Goal: Transaction & Acquisition: Purchase product/service

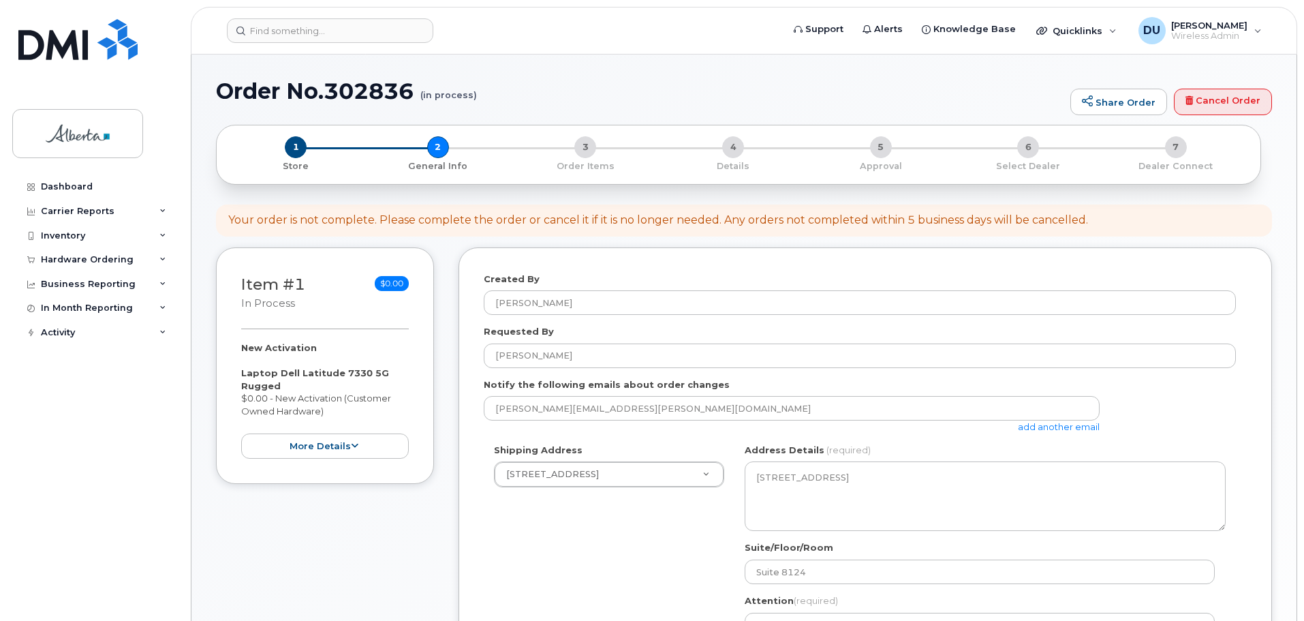
select select
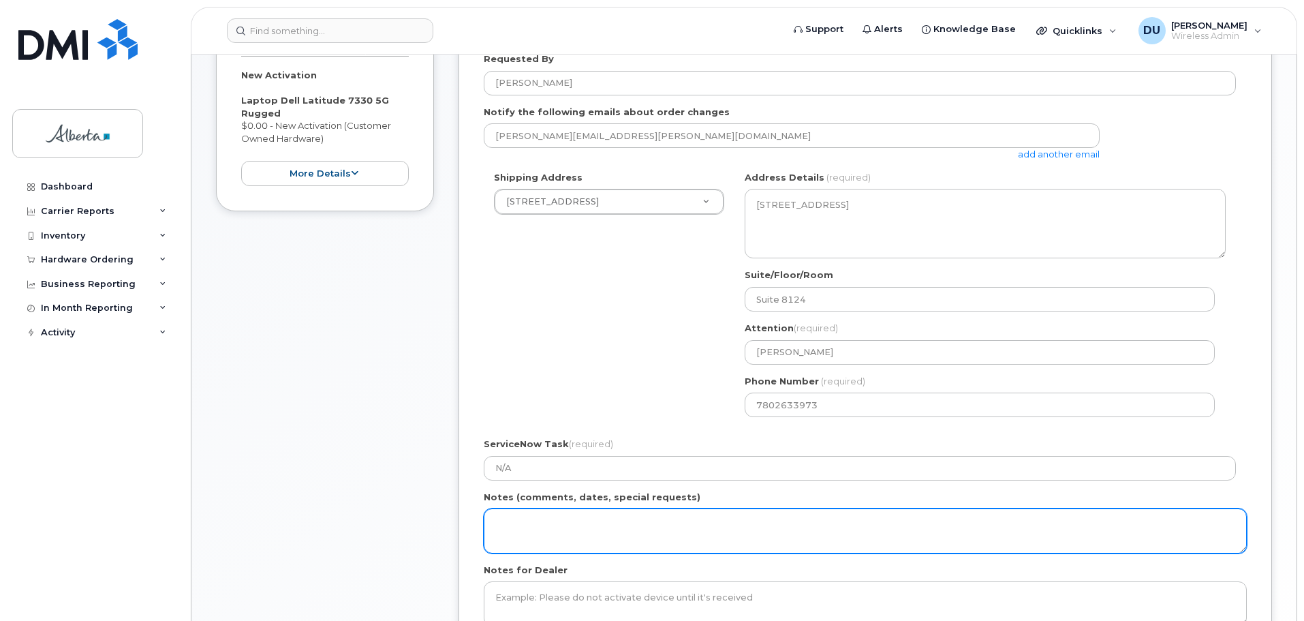
click at [512, 520] on textarea "Notes (comments, dates, special requests)" at bounding box center [865, 530] width 763 height 45
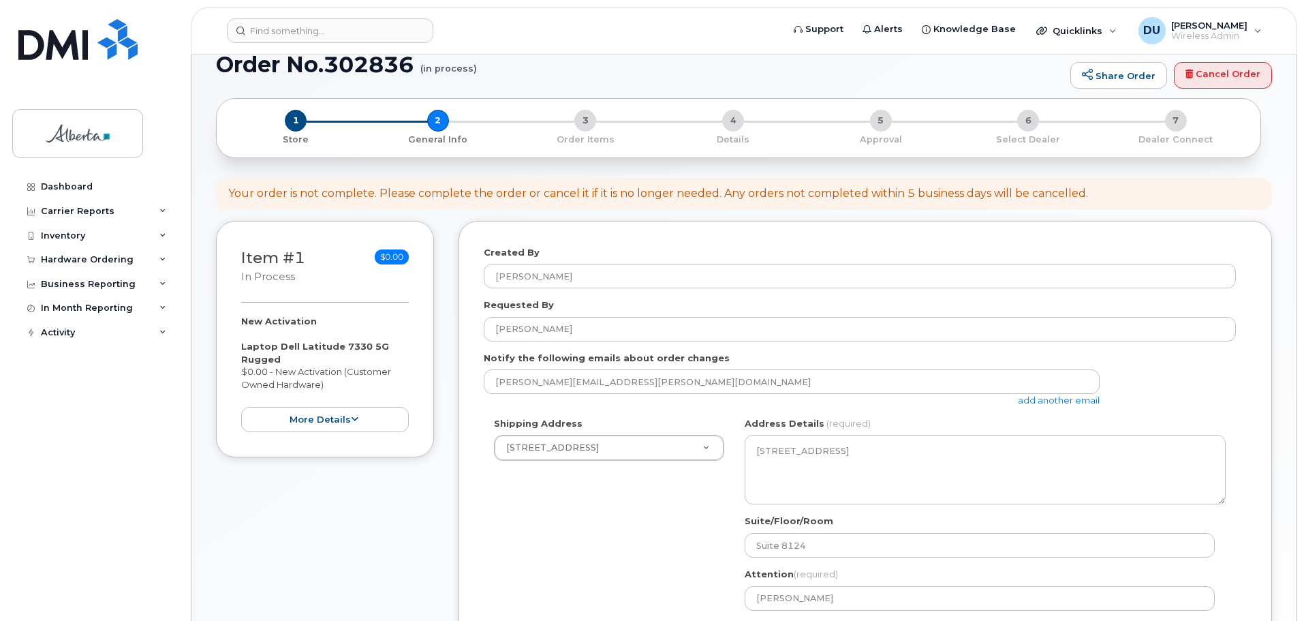
scroll to position [0, 0]
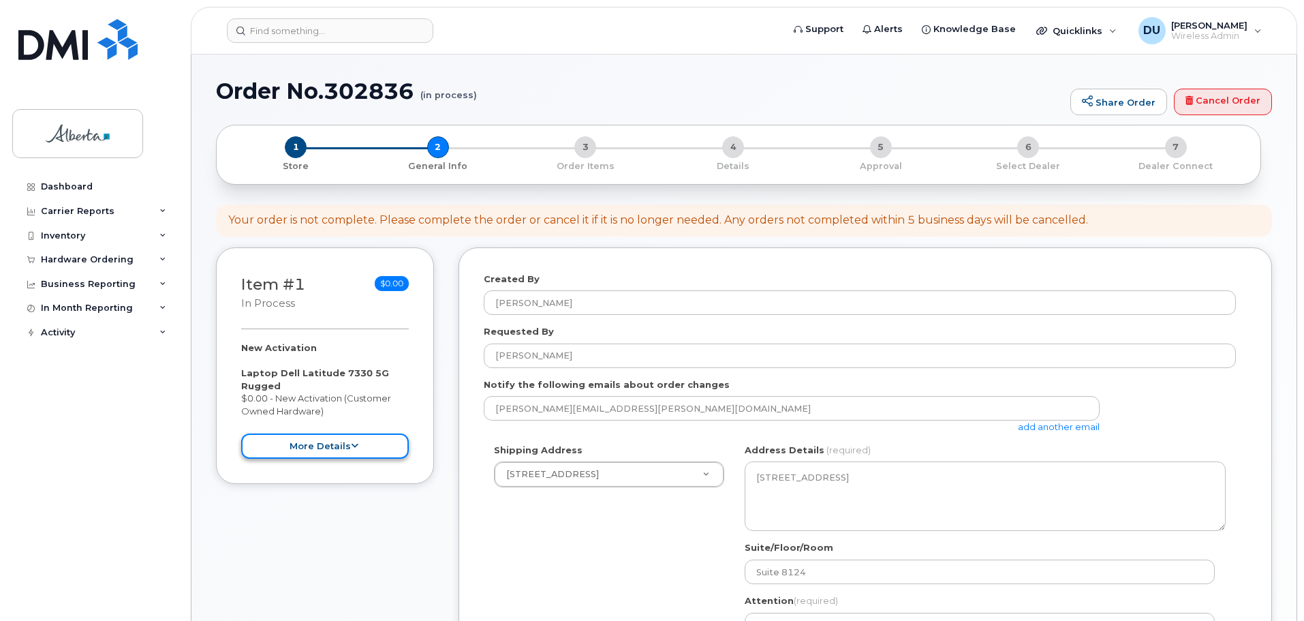
click at [356, 444] on icon at bounding box center [354, 446] width 7 height 9
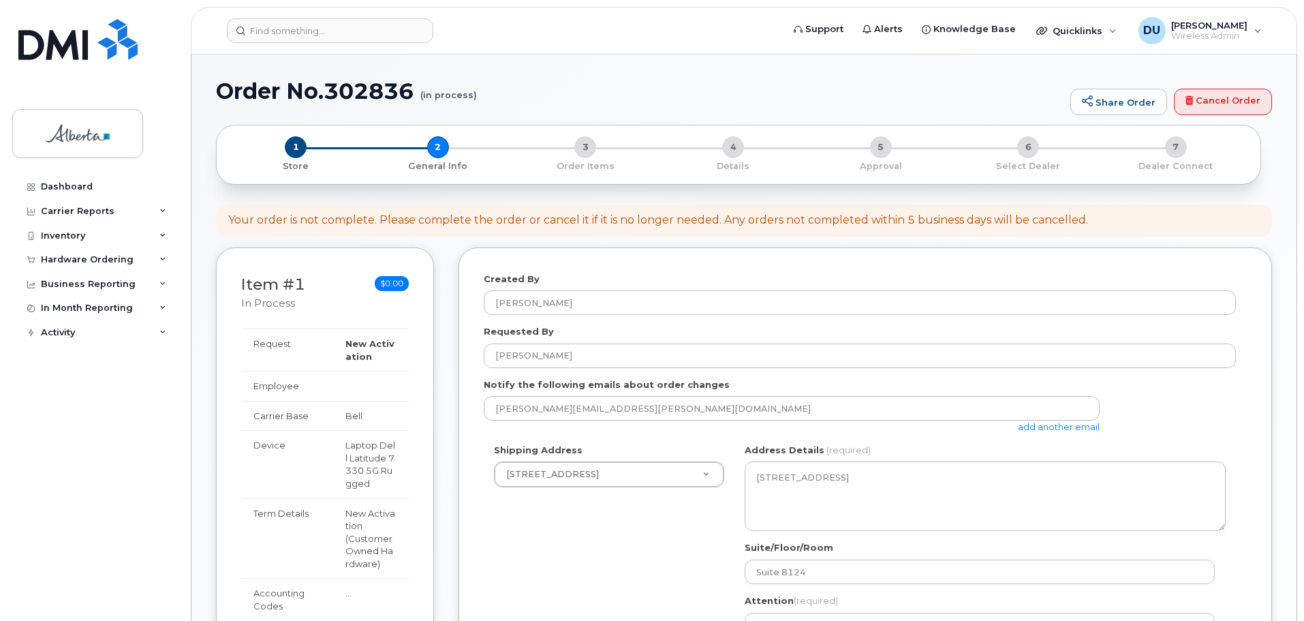
click at [196, 209] on div "Order No.302836 (in process) Share Order Cancel Order × Share This Order If you…" at bounding box center [744, 536] width 1105 height 962
click at [446, 251] on div "Item #1 in process $0.00 New Activation Laptop Dell Latitude 7330 5G Rugged $0.…" at bounding box center [744, 620] width 1056 height 746
click at [1282, 245] on div "Order No.302836 (in process) Share Order Cancel Order × Share This Order If you…" at bounding box center [744, 536] width 1105 height 962
click at [434, 144] on div "1 Store 2 General Info 3 Order Items 4 Details 5 Approval 6 Select Dealer 7 Dea…" at bounding box center [739, 154] width 1022 height 36
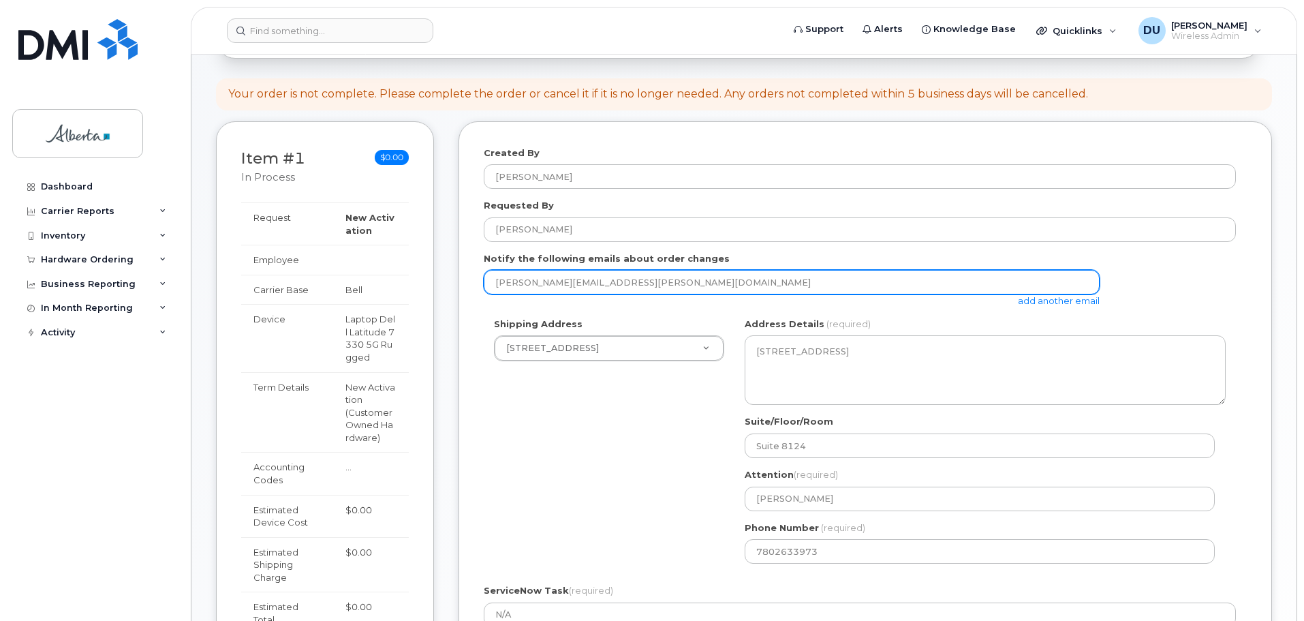
scroll to position [341, 0]
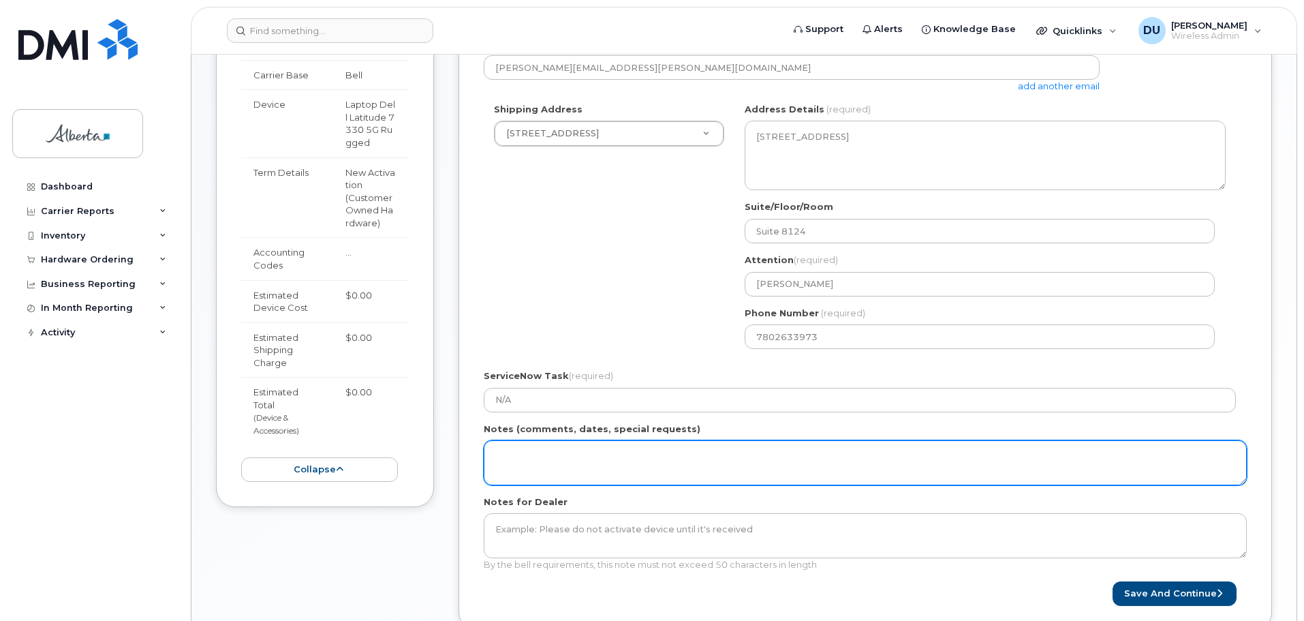
click at [503, 457] on textarea "Notes (comments, dates, special requests)" at bounding box center [865, 462] width 763 height 45
click at [494, 454] on textarea "Courts secured" at bounding box center [865, 462] width 763 height 45
click at [585, 467] on textarea "Courts secured" at bounding box center [865, 462] width 763 height 45
type textarea "C"
paste textarea "New phone and number - courts secured"
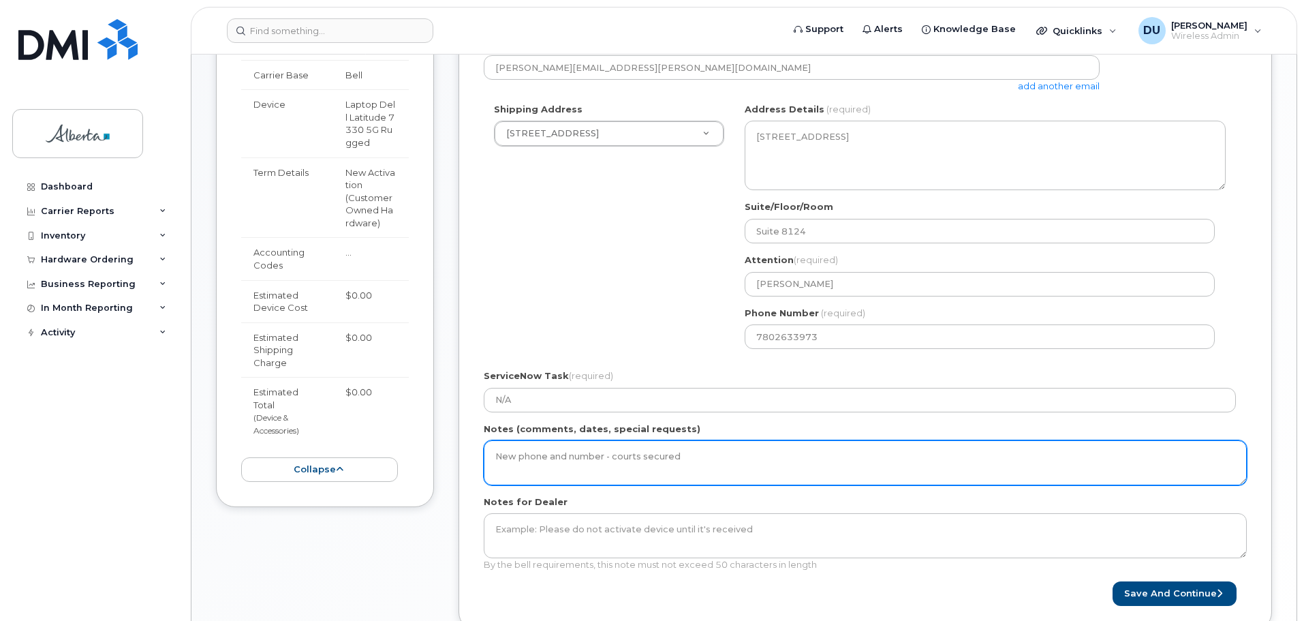
click at [516, 453] on textarea "New phone and number - courts secured" at bounding box center [865, 462] width 763 height 45
click at [652, 459] on textarea "New number - courts secured" at bounding box center [865, 462] width 763 height 45
click at [658, 455] on textarea "New number - courts secured" at bounding box center [865, 462] width 763 height 45
paste textarea "Courts BAN please, ensure no GoA Provisioning, must have physical SIM card Lori…"
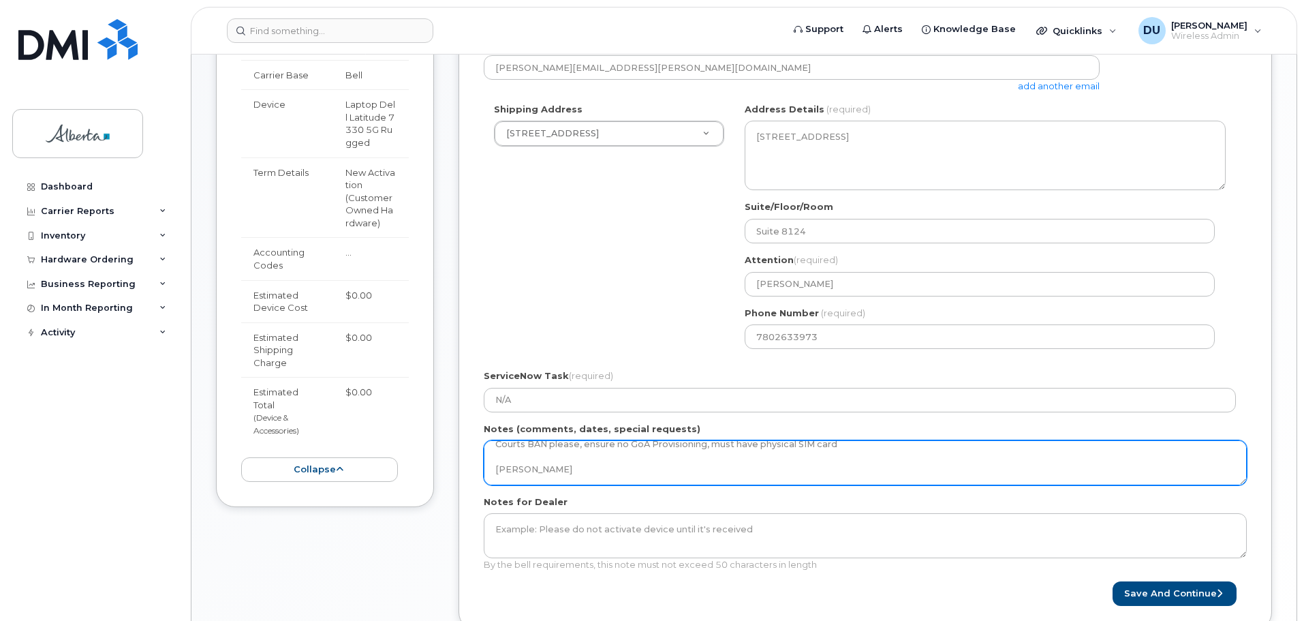
click at [559, 462] on textarea "New number - courts secured Courts BAN please, ensure no GoA Provisioning, must…" at bounding box center [865, 462] width 763 height 45
drag, startPoint x: 495, startPoint y: 467, endPoint x: 639, endPoint y: 449, distance: 145.6
click at [639, 449] on textarea "New number - courts secured Courts BAN please, ensure no GoA Provisioning, must…" at bounding box center [865, 462] width 763 height 45
drag, startPoint x: 493, startPoint y: 455, endPoint x: 840, endPoint y: 468, distance: 346.4
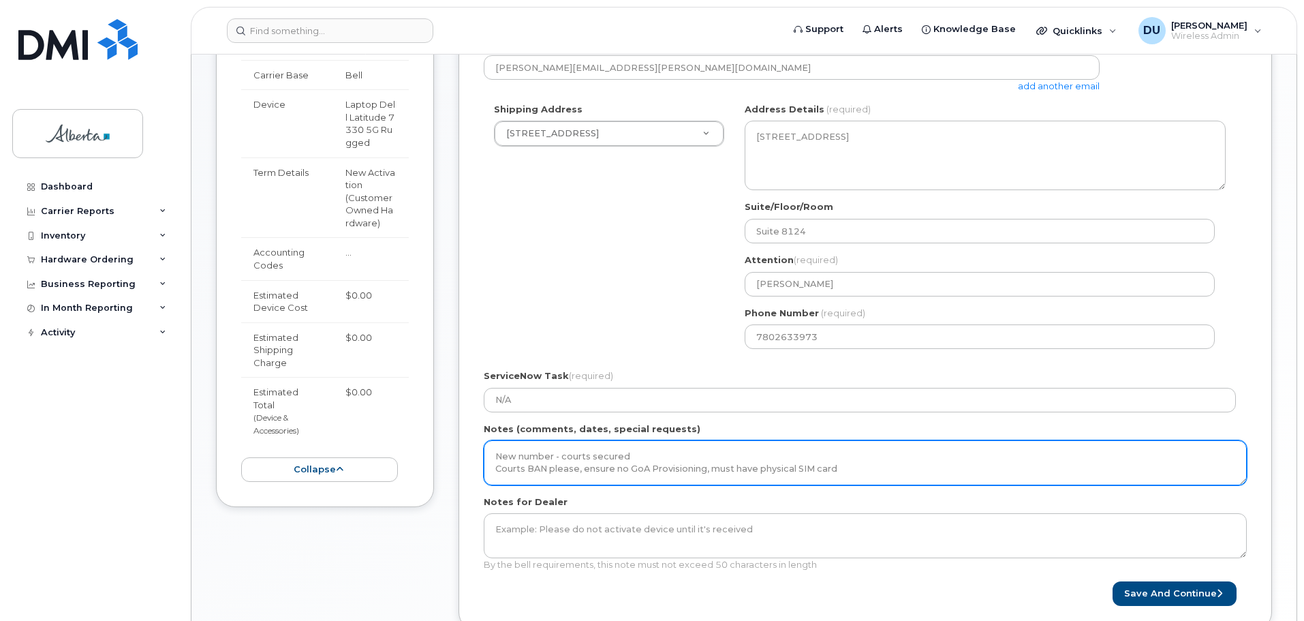
click at [840, 468] on textarea "New number - courts secured Courts BAN please, ensure no GoA Provisioning, must…" at bounding box center [865, 462] width 763 height 45
type textarea "New number - courts secured Courts BAN please, ensure no GoA Provisioning, must…"
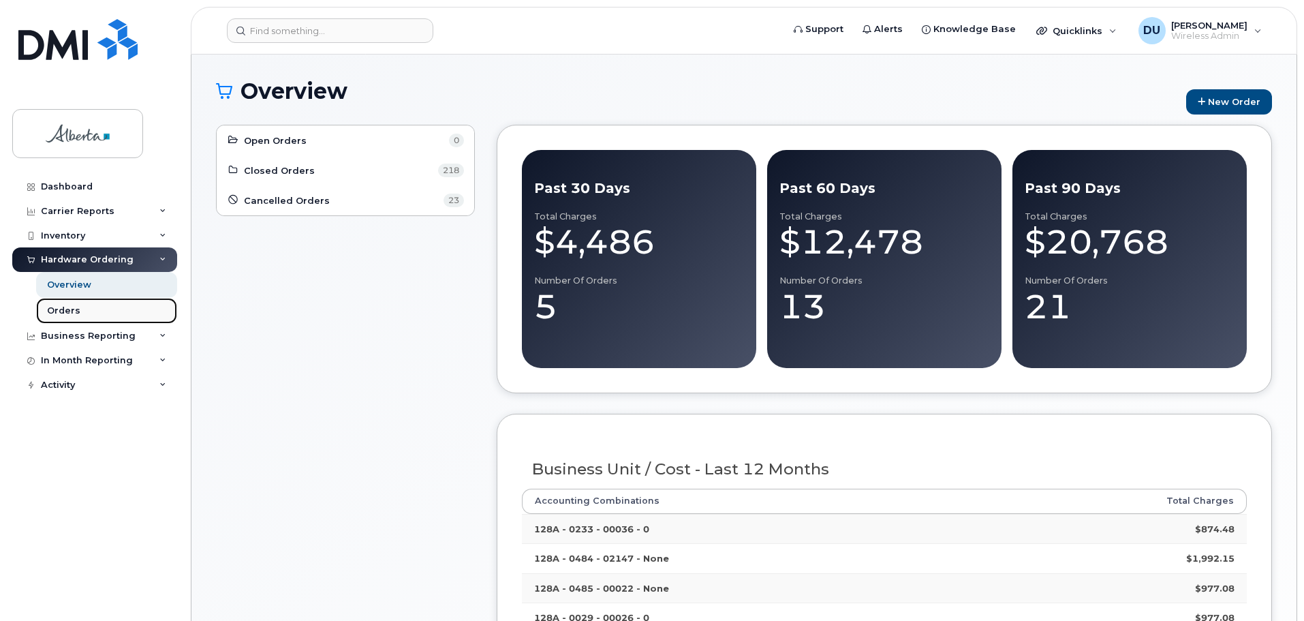
click at [63, 313] on div "Orders" at bounding box center [63, 311] width 33 height 12
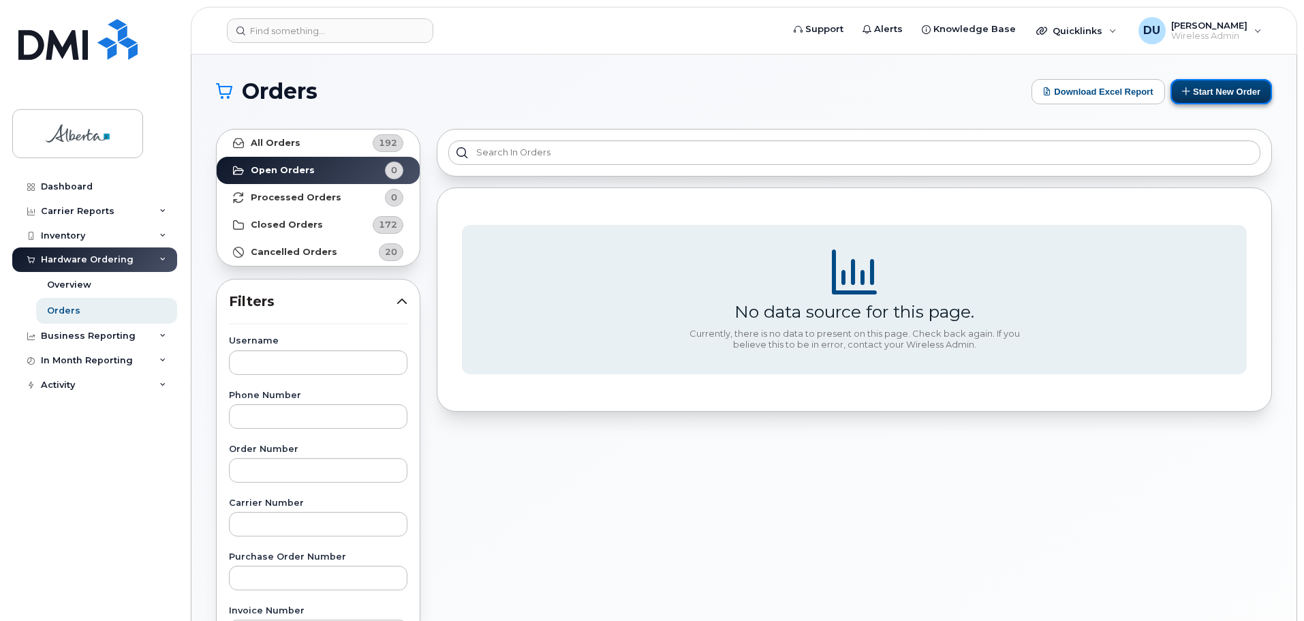
click at [1216, 90] on button "Start New Order" at bounding box center [1222, 91] width 102 height 25
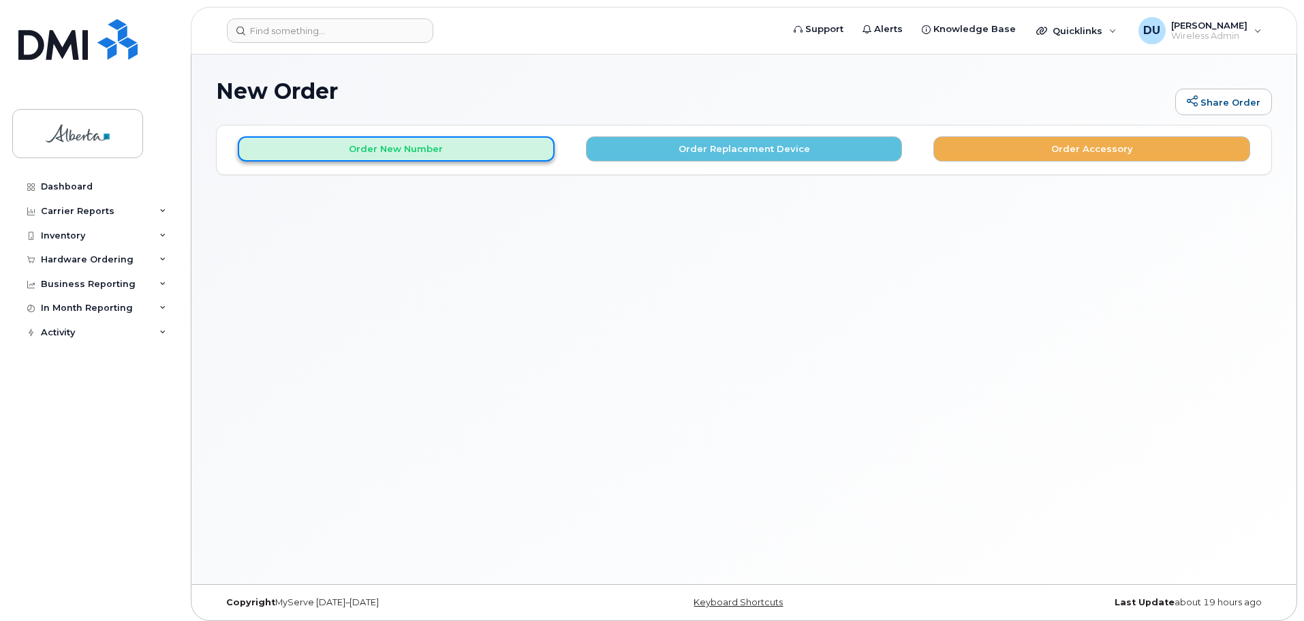
click at [402, 144] on button "Order New Number" at bounding box center [396, 148] width 317 height 25
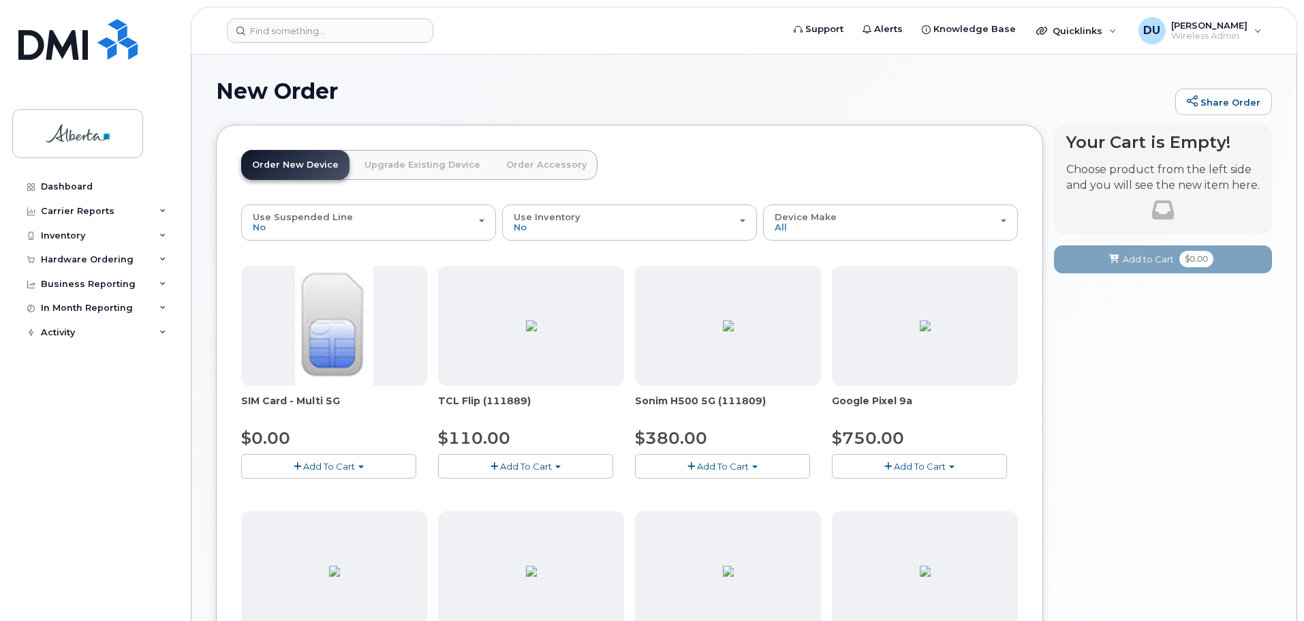
click at [317, 470] on span "Add To Cart" at bounding box center [329, 466] width 52 height 11
click at [317, 491] on link "$0.00 - New Activation" at bounding box center [309, 491] width 129 height 17
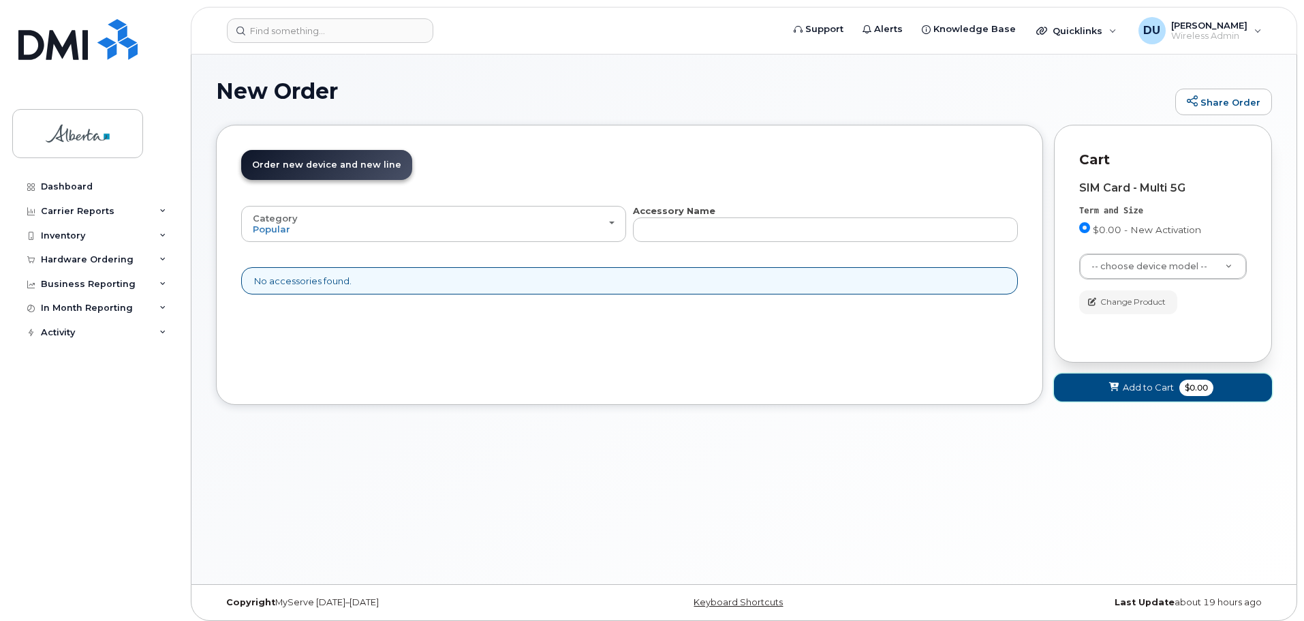
click at [1133, 387] on span "Add to Cart" at bounding box center [1148, 387] width 51 height 13
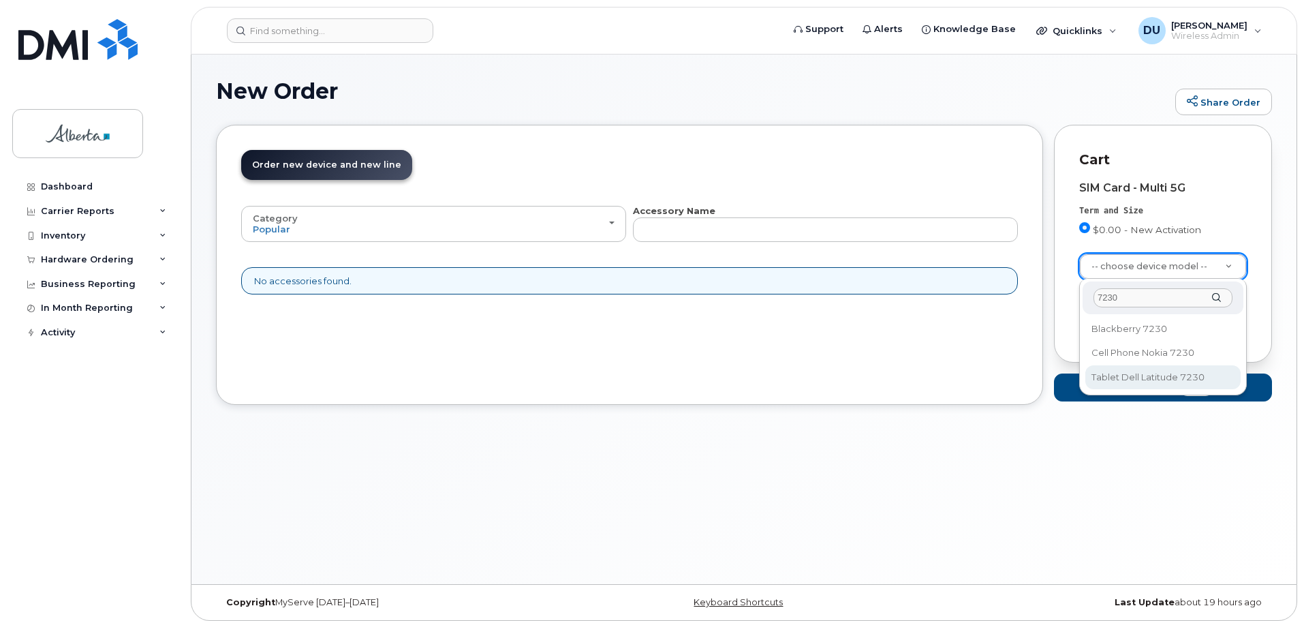
type input "7230"
select select "3266"
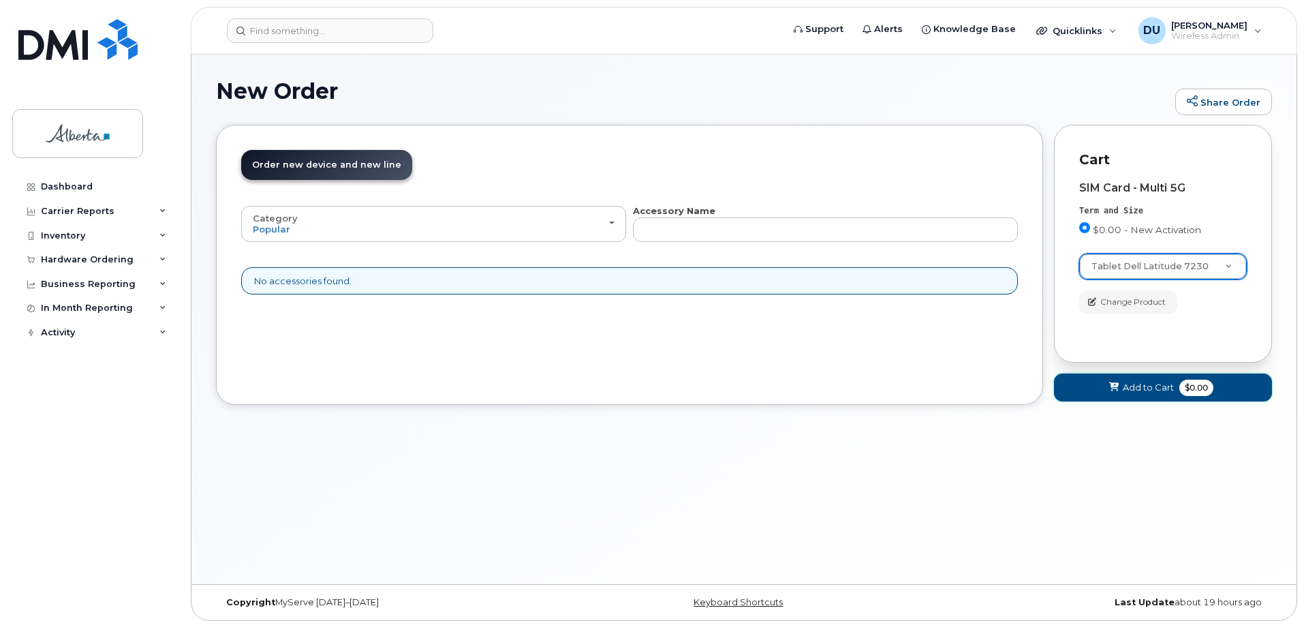
click at [1127, 389] on span "Add to Cart" at bounding box center [1148, 387] width 51 height 13
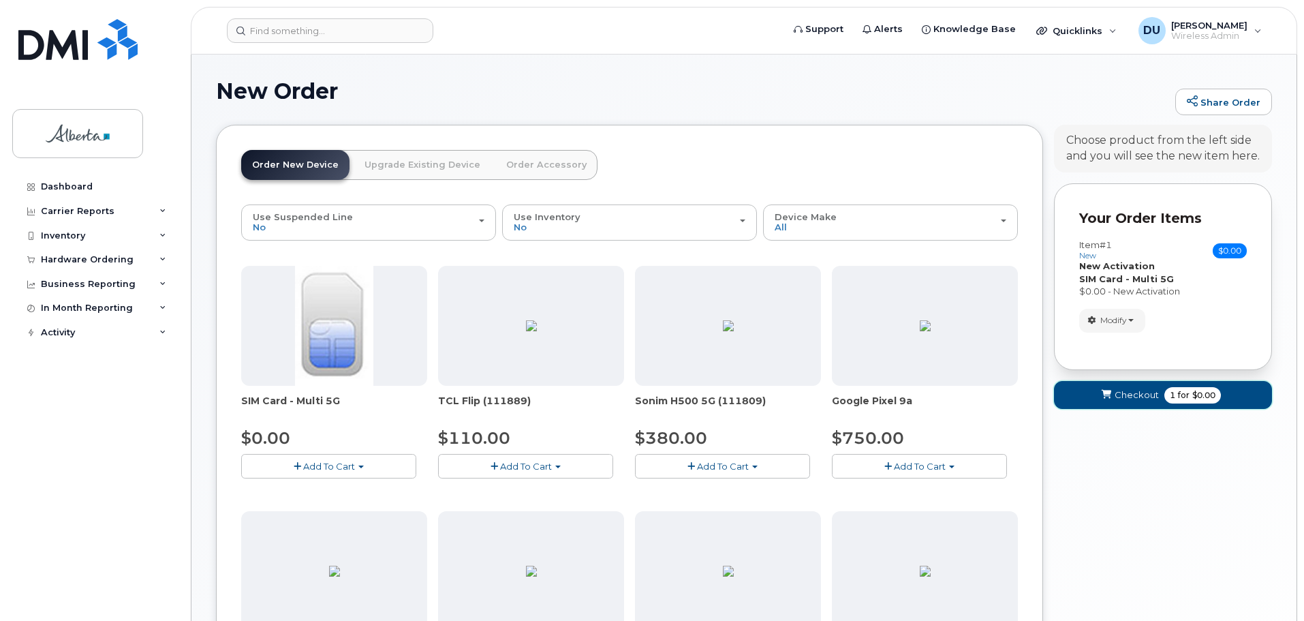
click at [1127, 389] on span "Checkout" at bounding box center [1137, 394] width 44 height 13
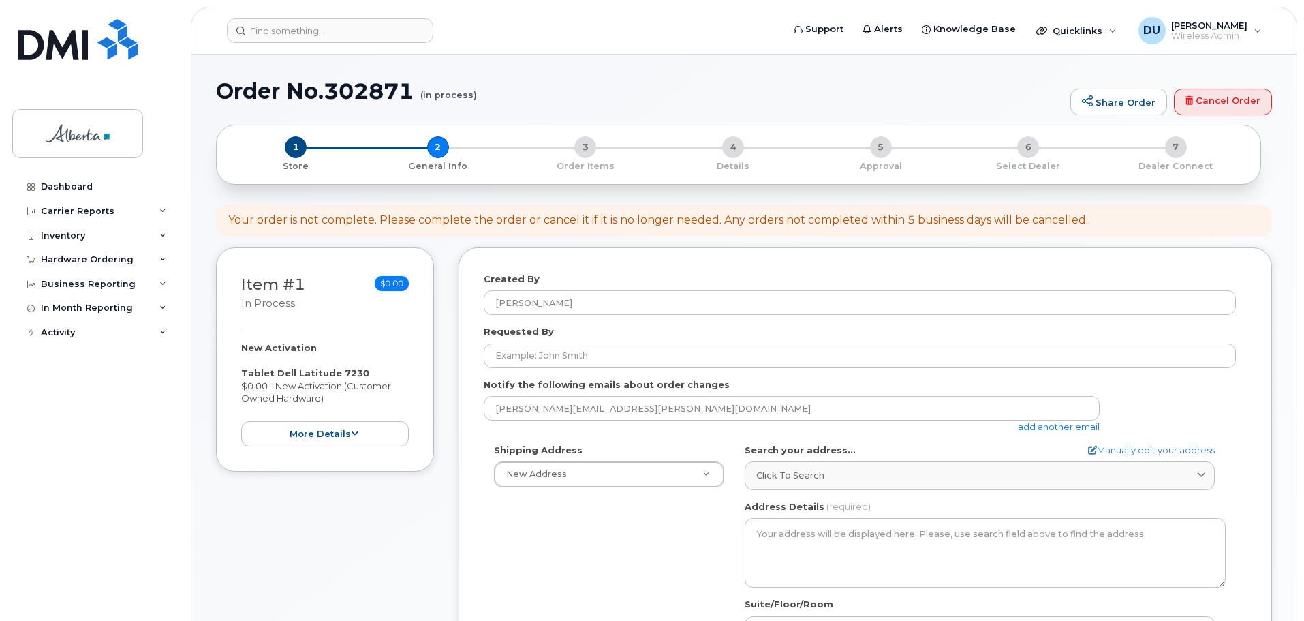
select select
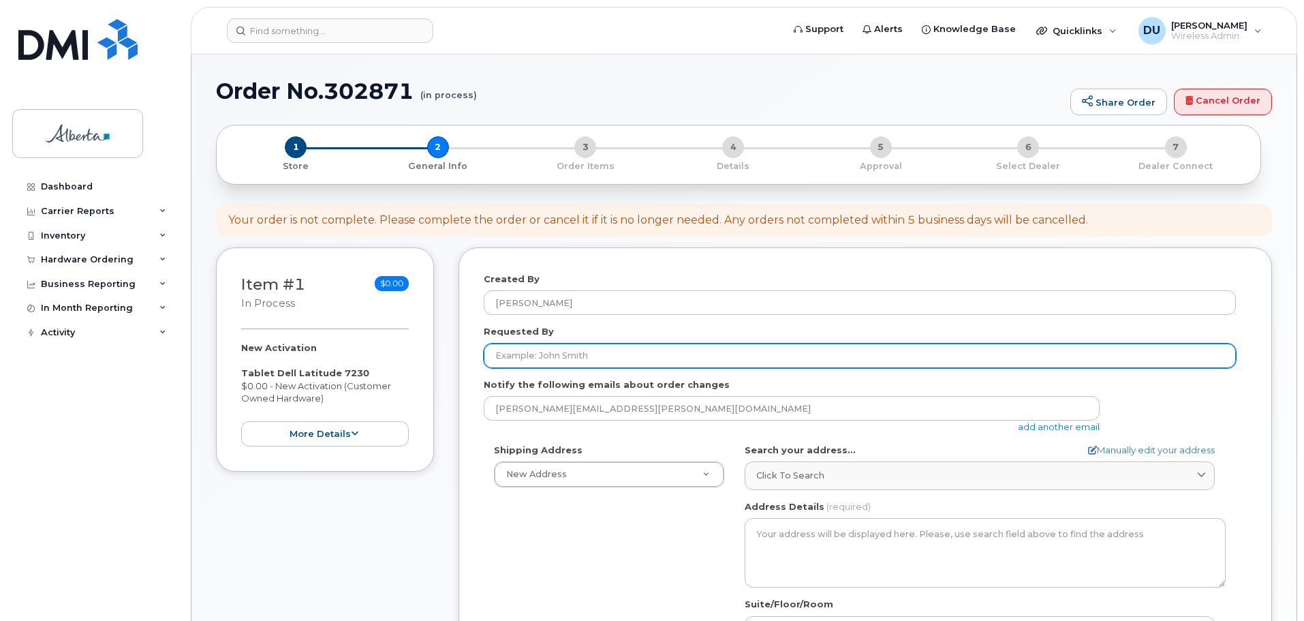
click at [551, 352] on input "Requested By" at bounding box center [860, 355] width 752 height 25
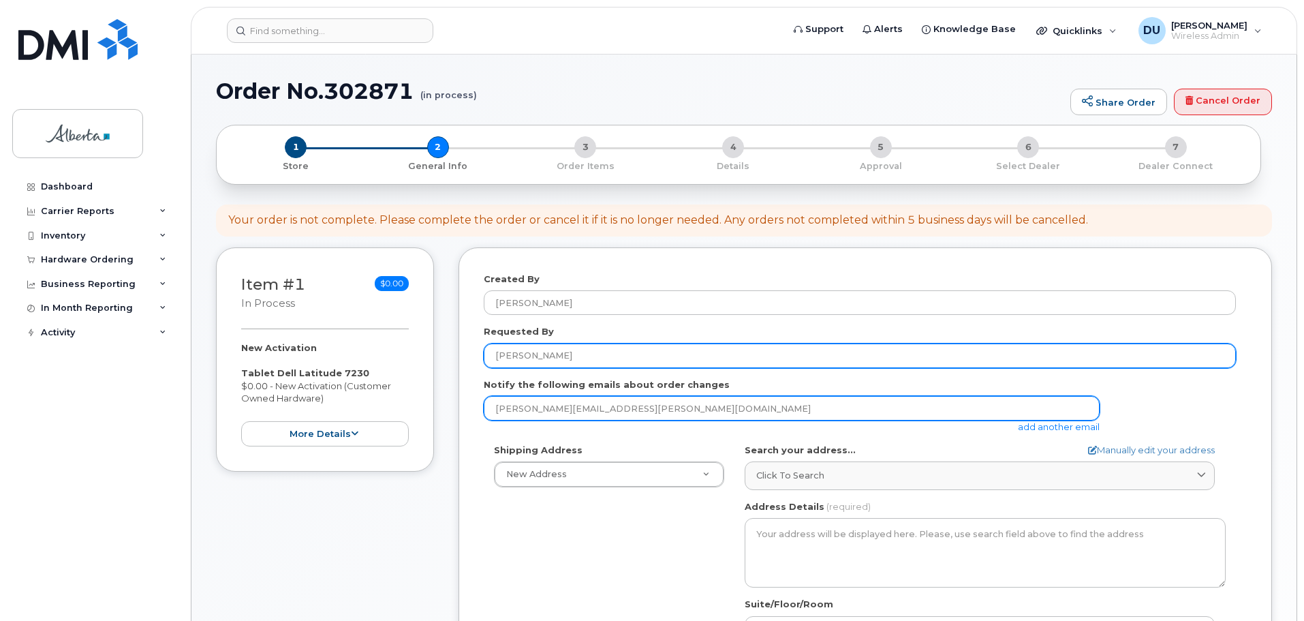
type input "Anna Latchford"
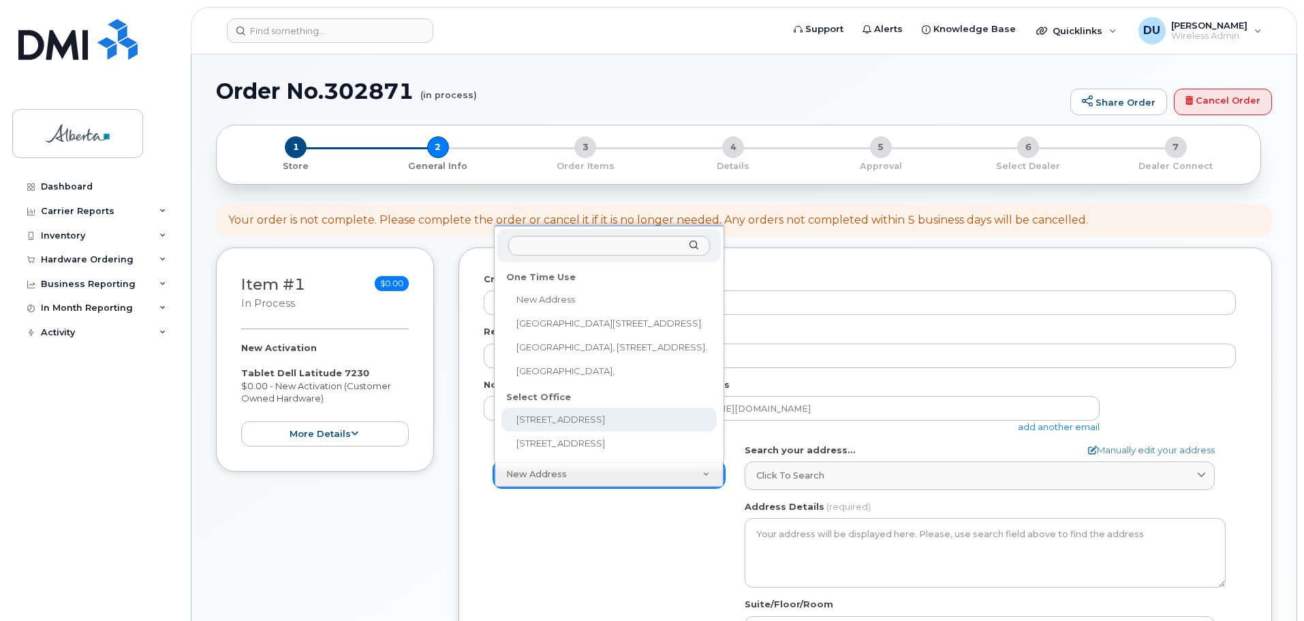
select select
type textarea "10365 97 St NW Edmonton Alberta T5J 3W7"
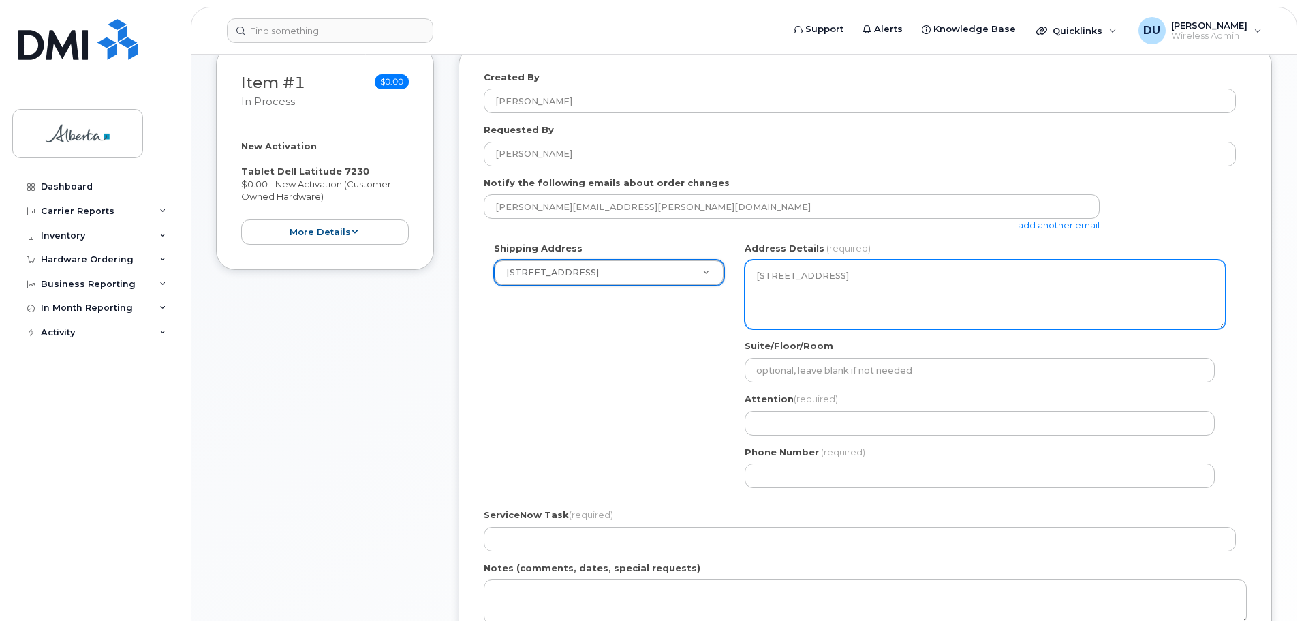
scroll to position [204, 0]
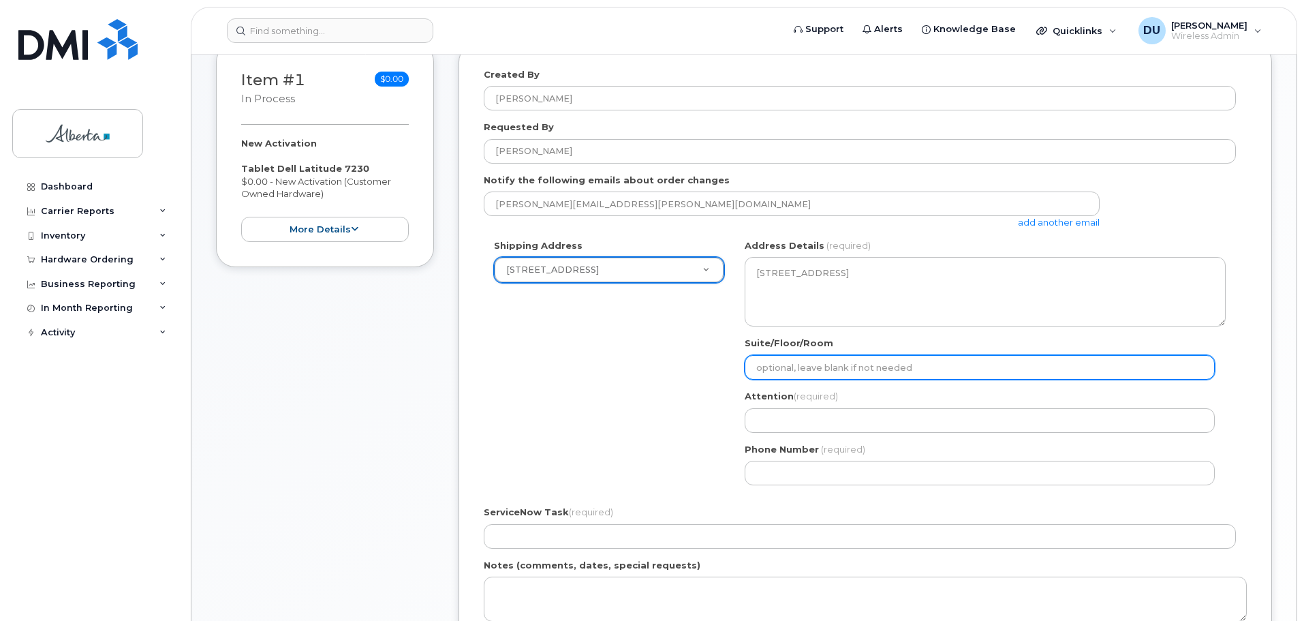
click at [840, 367] on input "Suite/Floor/Room" at bounding box center [980, 367] width 470 height 25
type input "Suite 8124"
select select
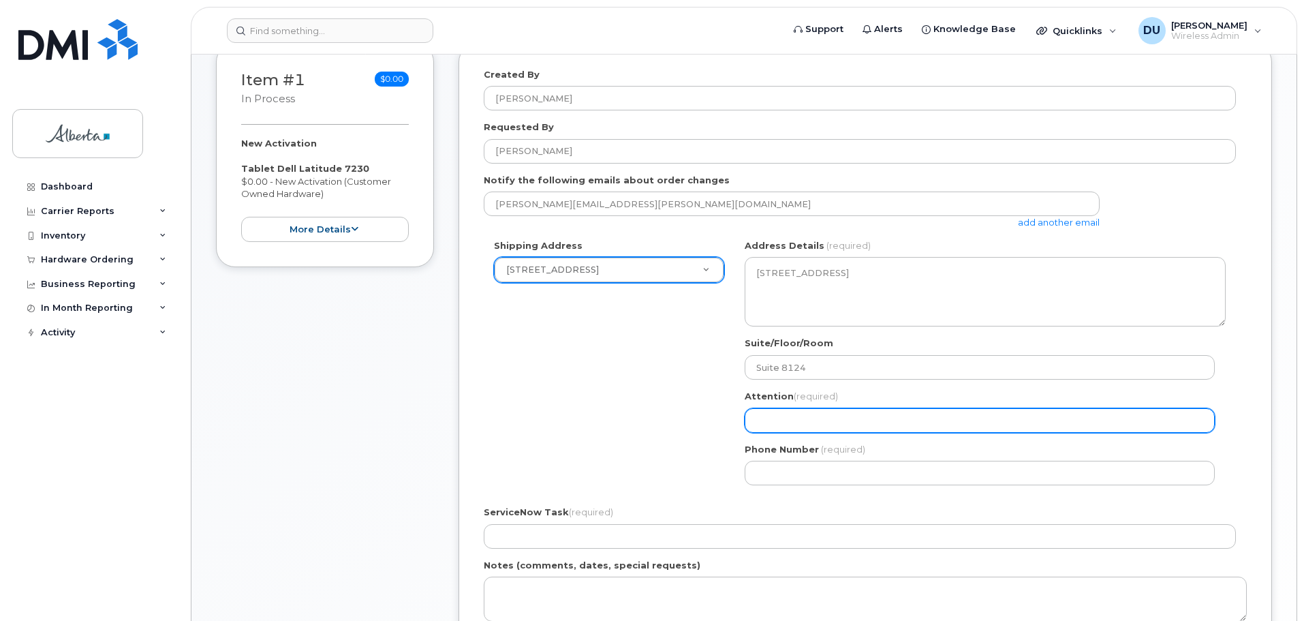
click at [809, 423] on input "Attention (required)" at bounding box center [980, 420] width 470 height 25
type input "[PERSON_NAME]"
select select
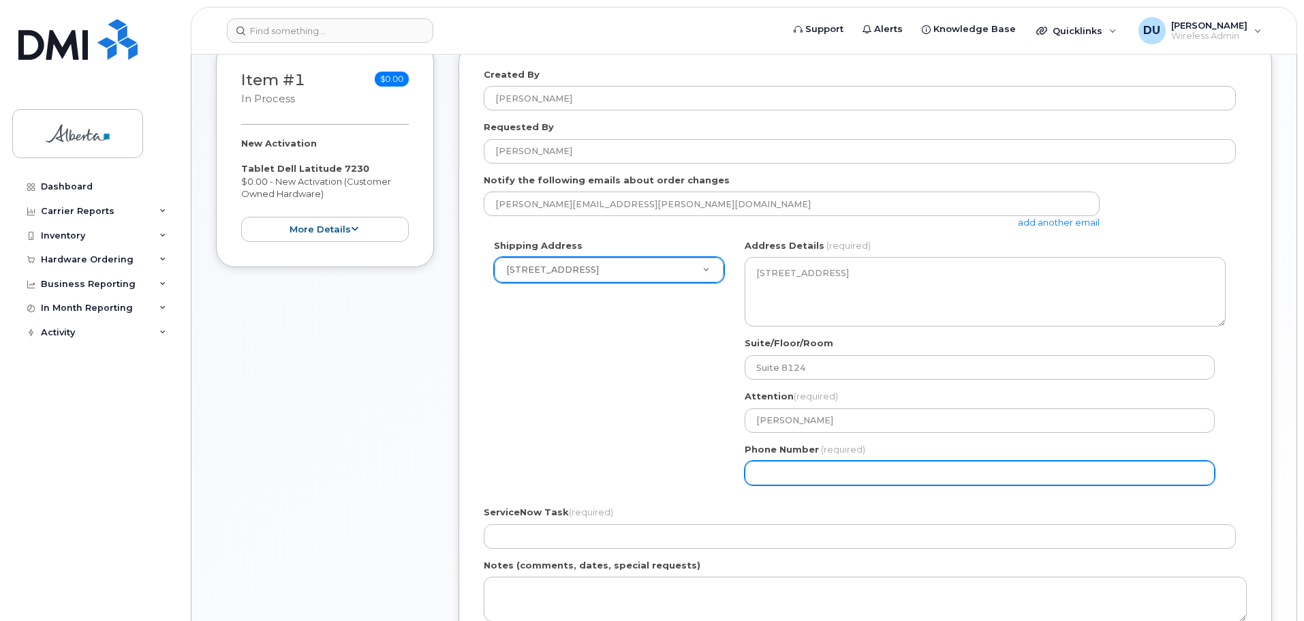
click at [812, 470] on input "Phone Number" at bounding box center [980, 473] width 470 height 25
type input "7802633973"
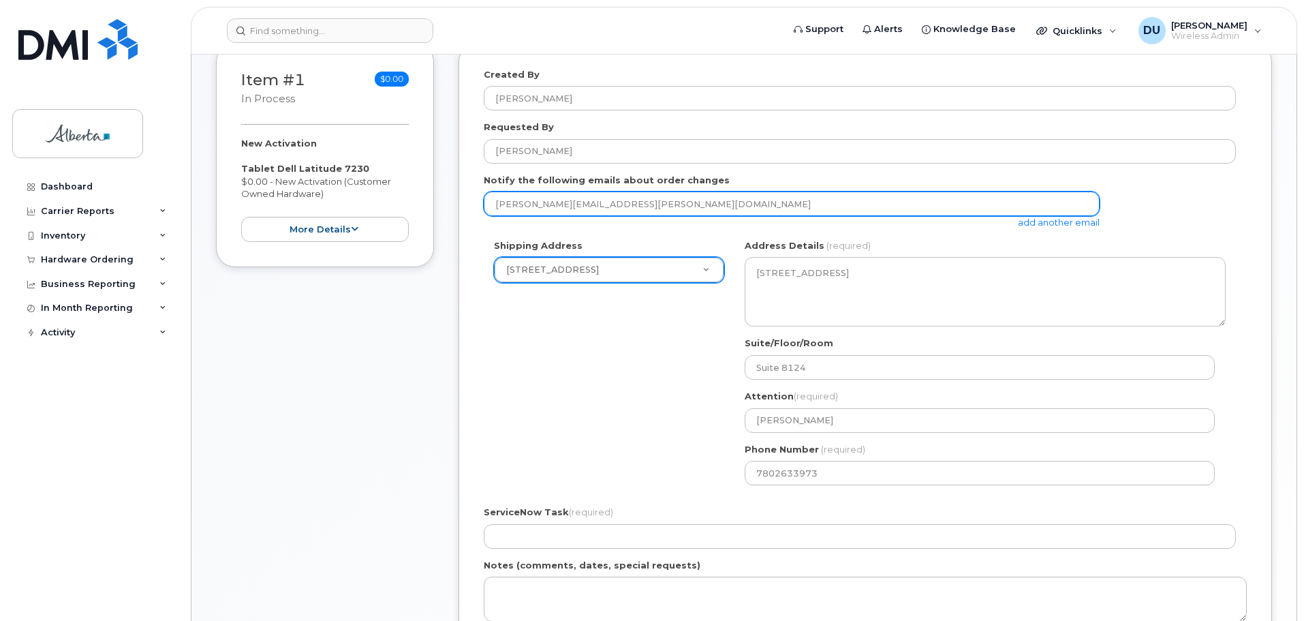
type input "Dorothy.Unruh@just.gov.ab.ca"
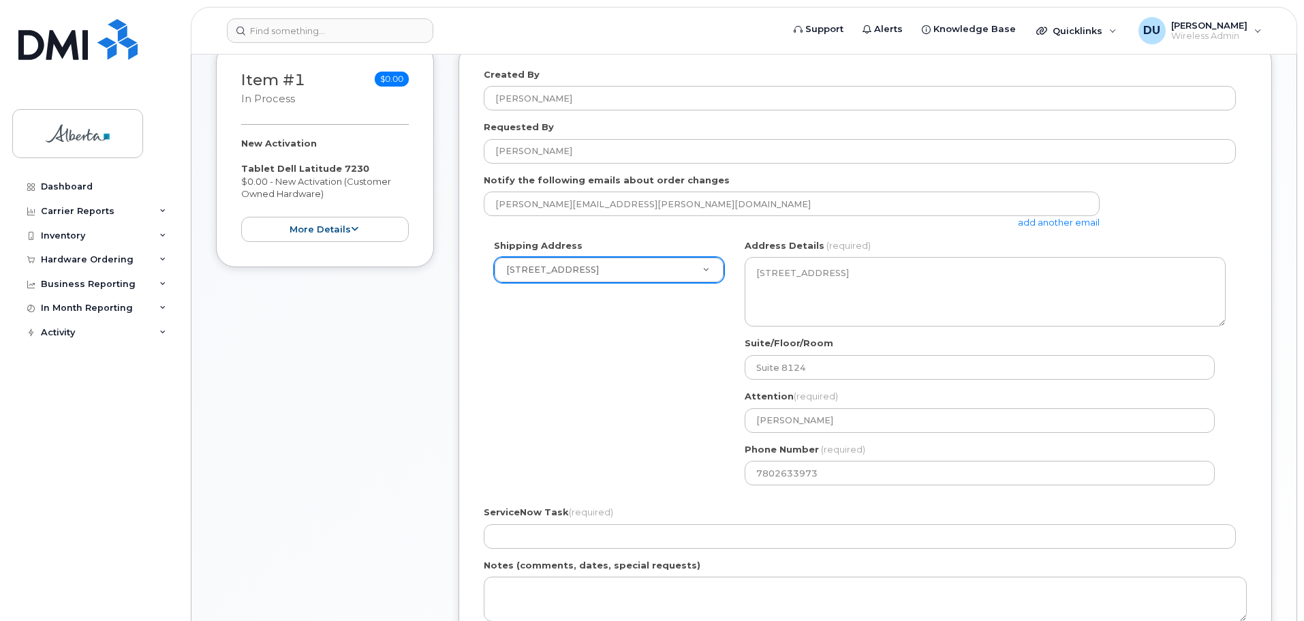
type input "John E. Brownlee Building"
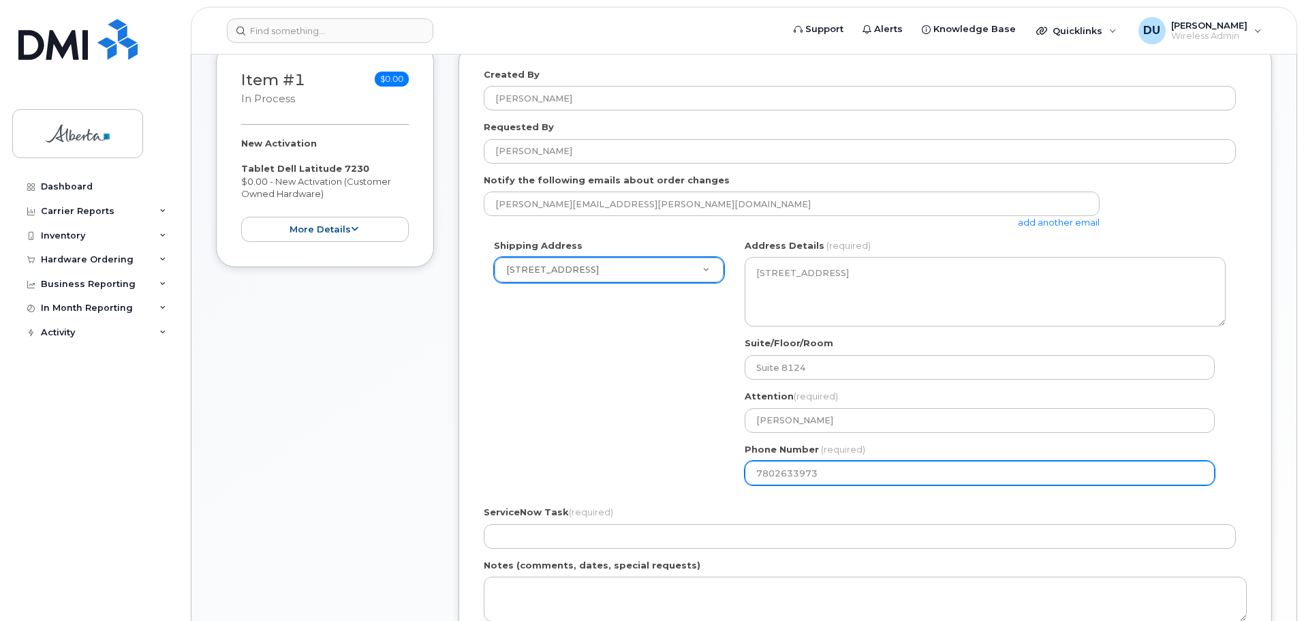
select select
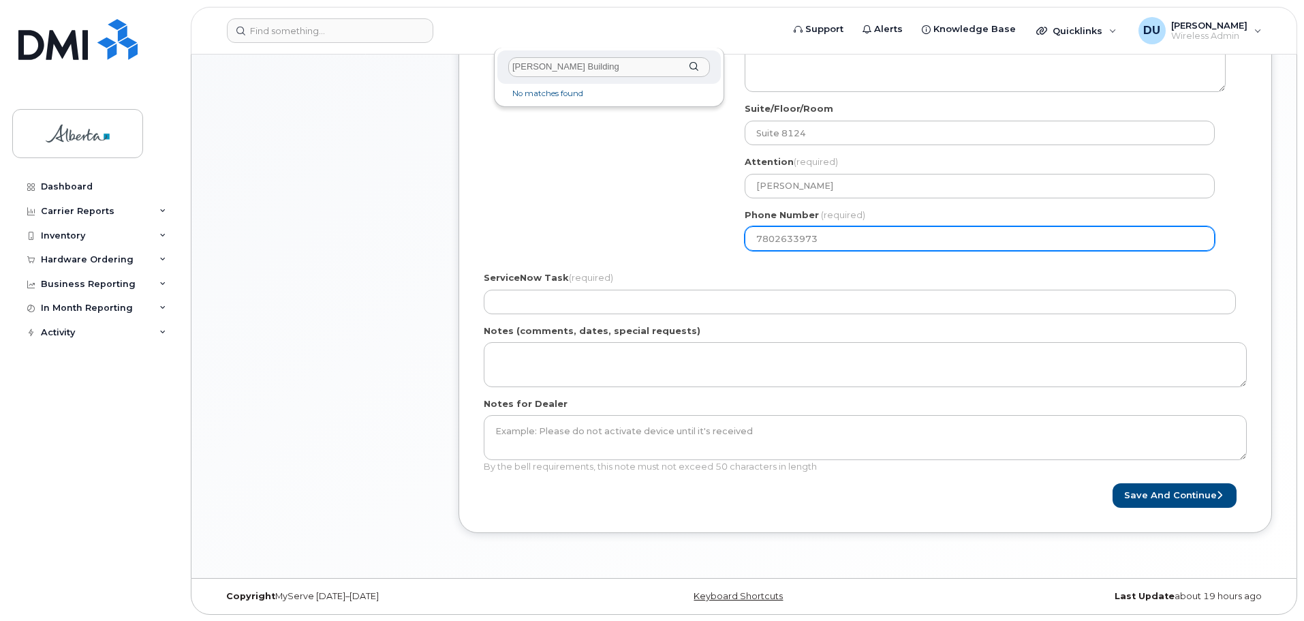
scroll to position [440, 0]
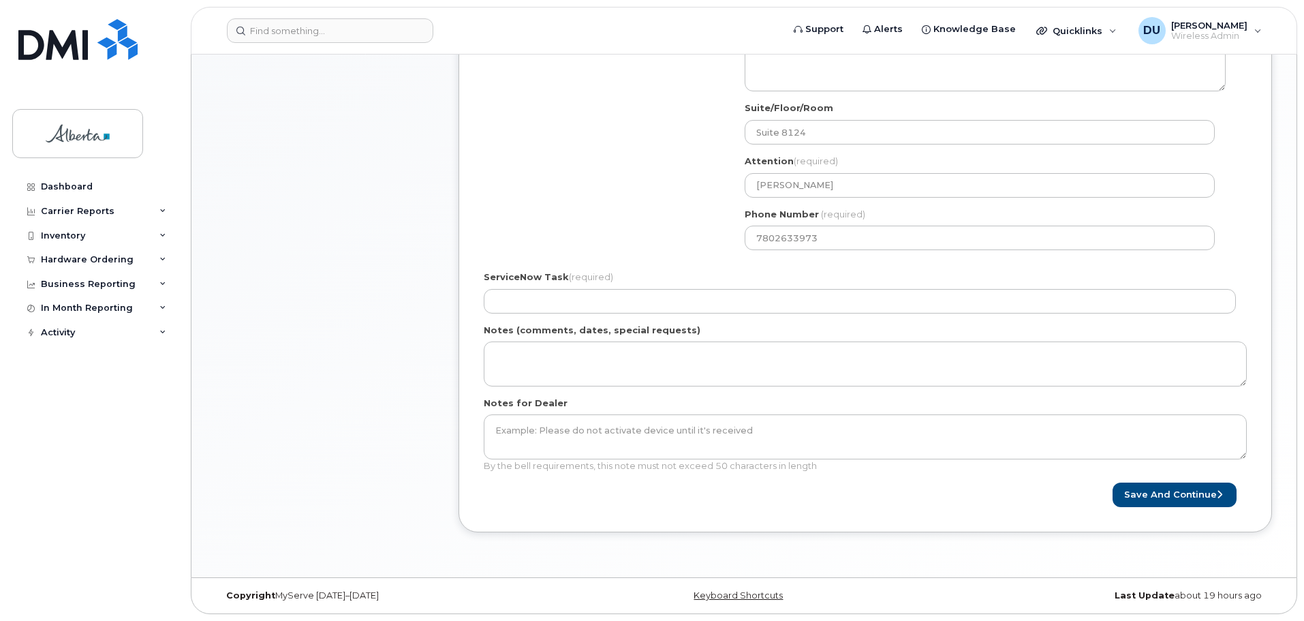
type input "N"
type input "N/A"
type input "N"
type input "n"
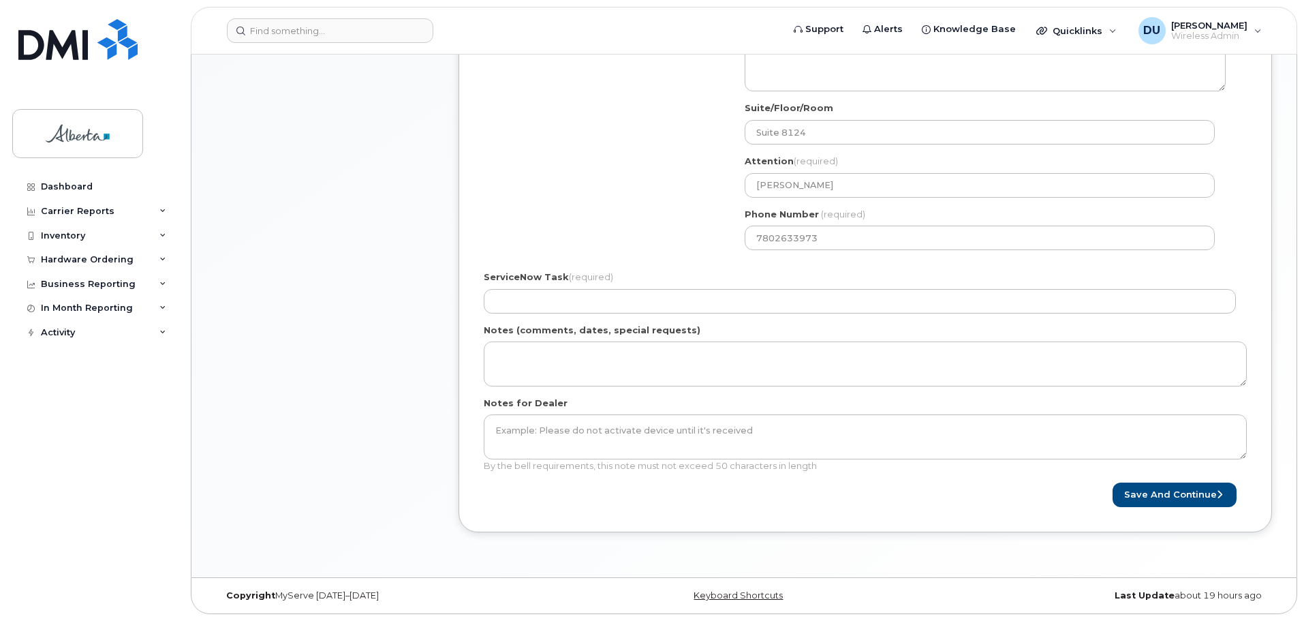
type input "n"
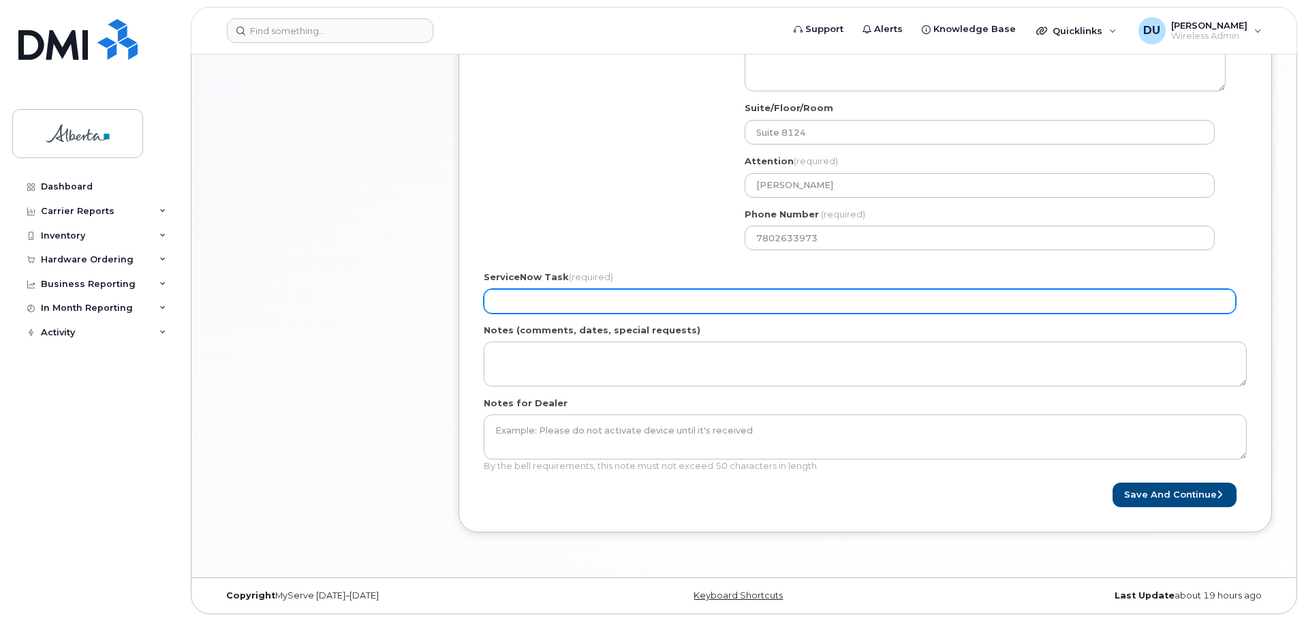
click at [553, 300] on input "ServiceNow Task (required)" at bounding box center [860, 301] width 752 height 25
type input "N/A"
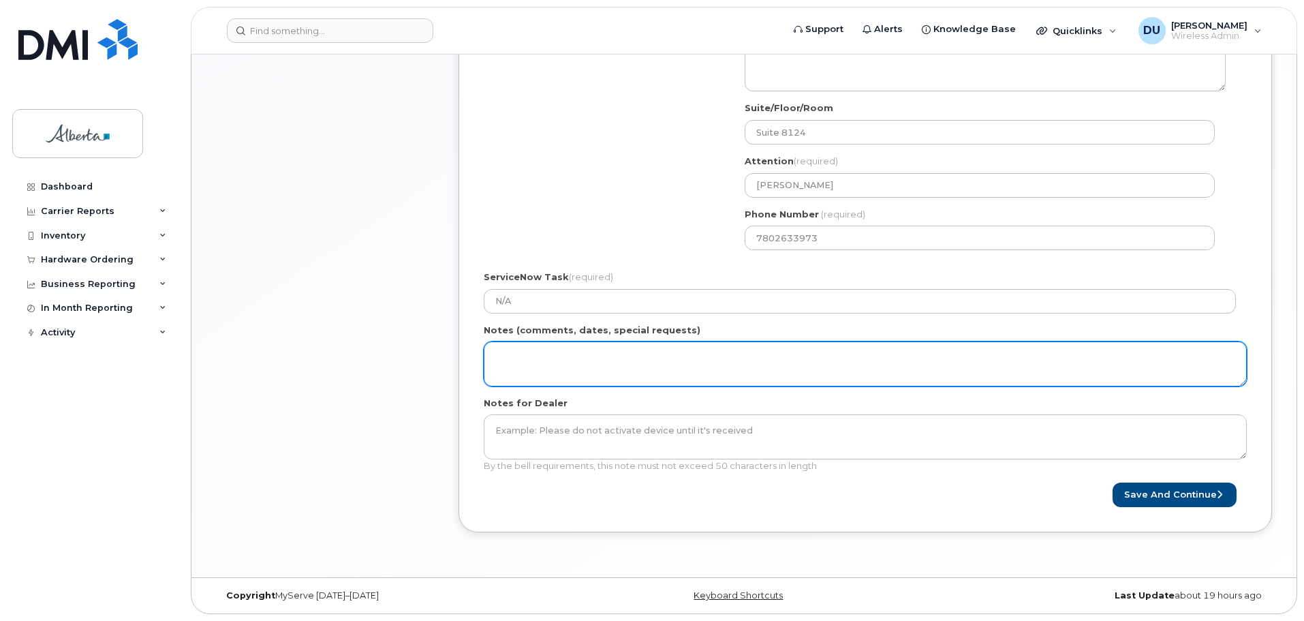
click at [515, 363] on textarea "Notes (comments, dates, special requests)" at bounding box center [865, 363] width 763 height 45
paste textarea "New number - courts secured Courts BAN please, ensure no GoA Provisioning, must…"
type textarea "New number - courts secured Courts BAN please, ensure no GoA Provisioning, must…"
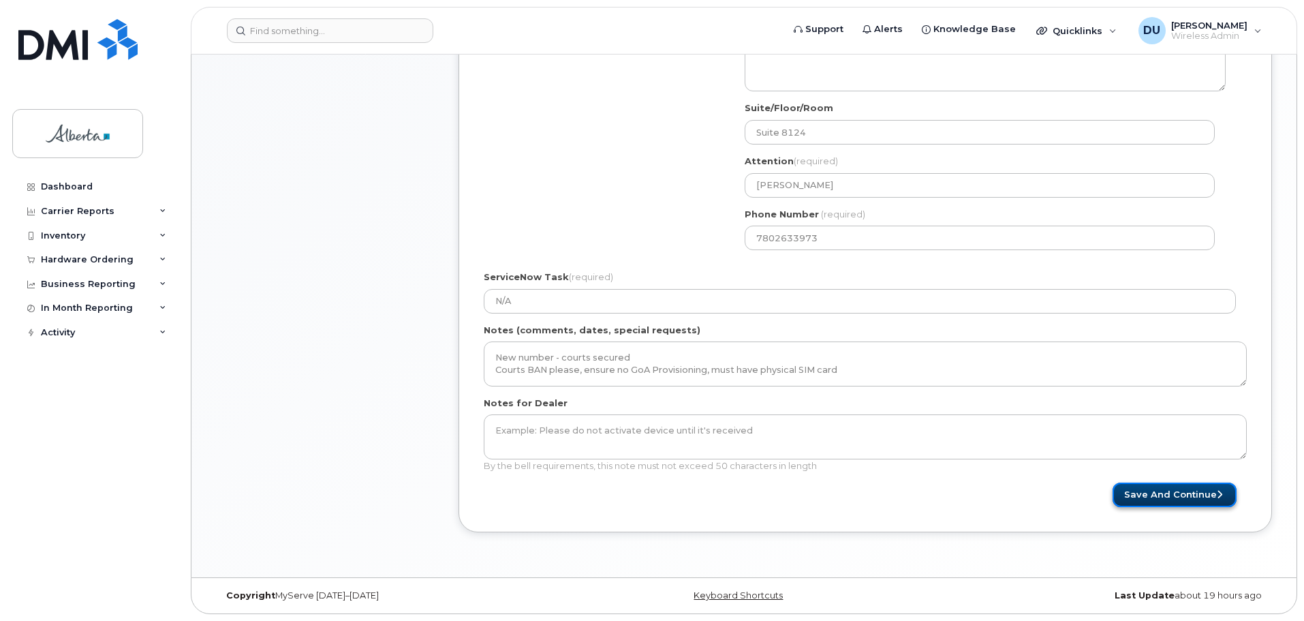
click at [1146, 495] on button "Save and Continue" at bounding box center [1175, 495] width 124 height 25
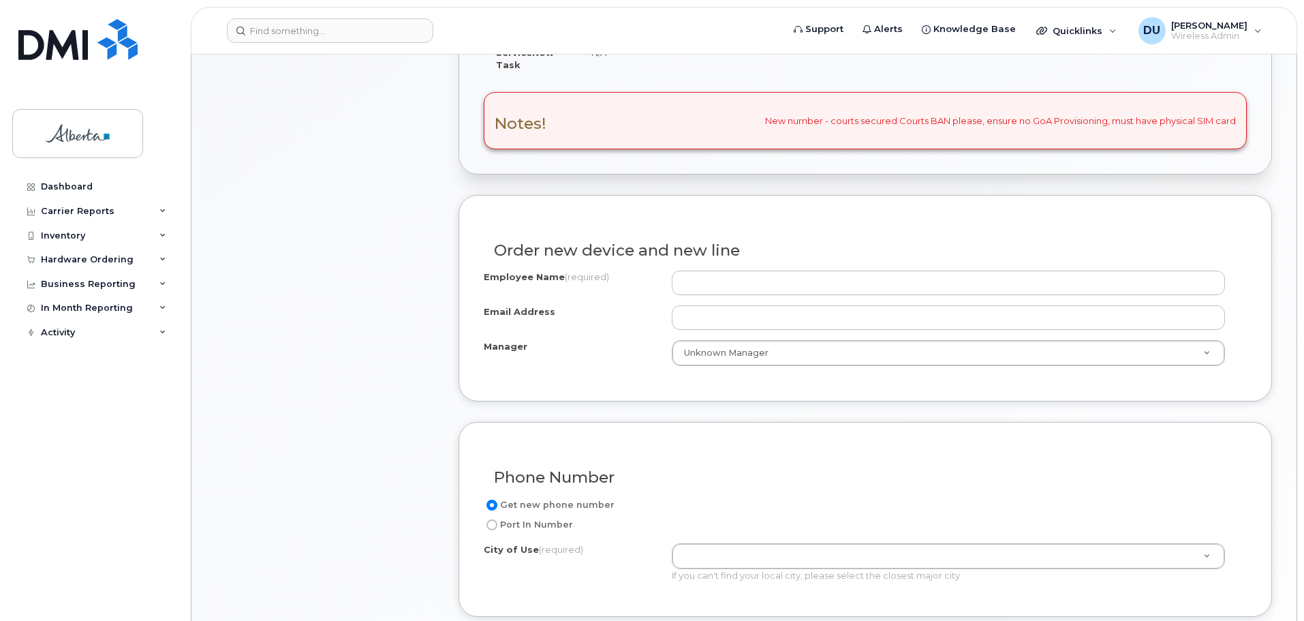
scroll to position [477, 0]
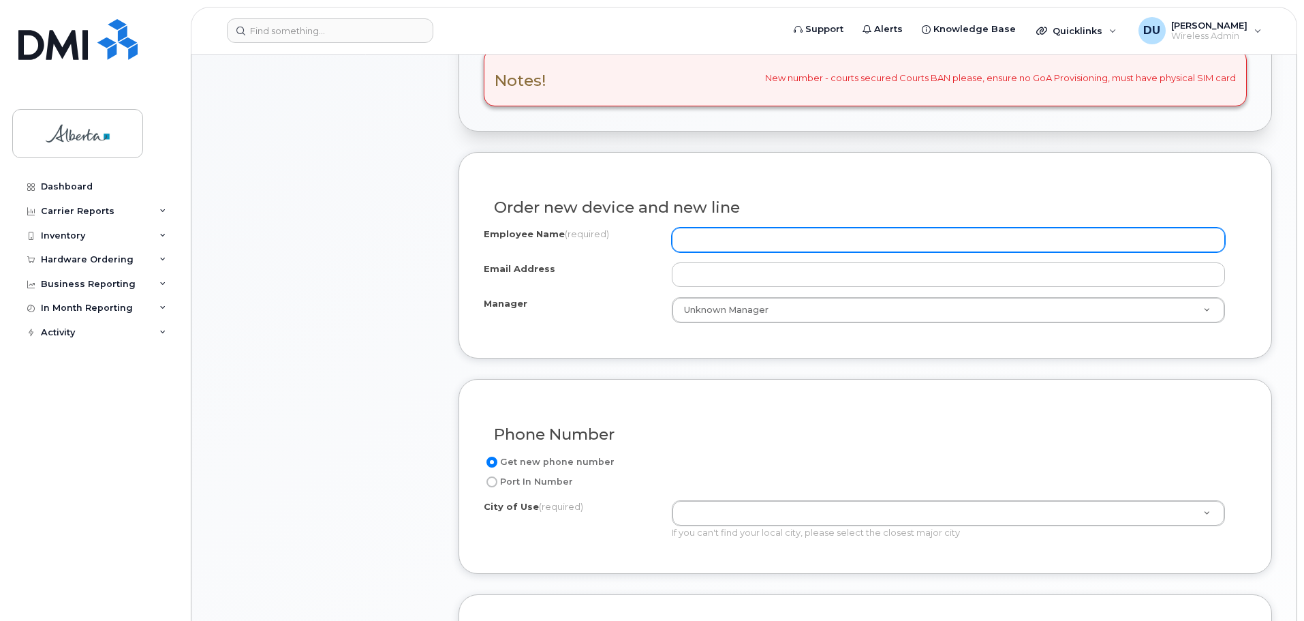
click at [746, 241] on input "Employee Name (required)" at bounding box center [948, 240] width 553 height 25
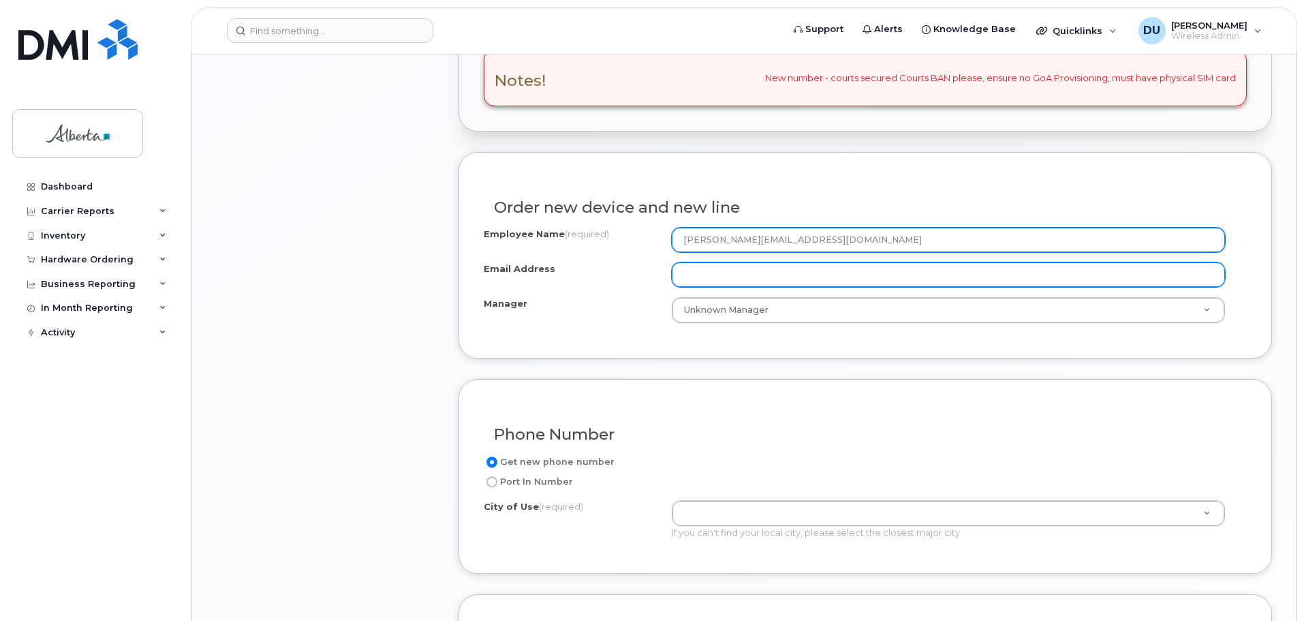
type input "[PERSON_NAME][EMAIL_ADDRESS][DOMAIN_NAME]"
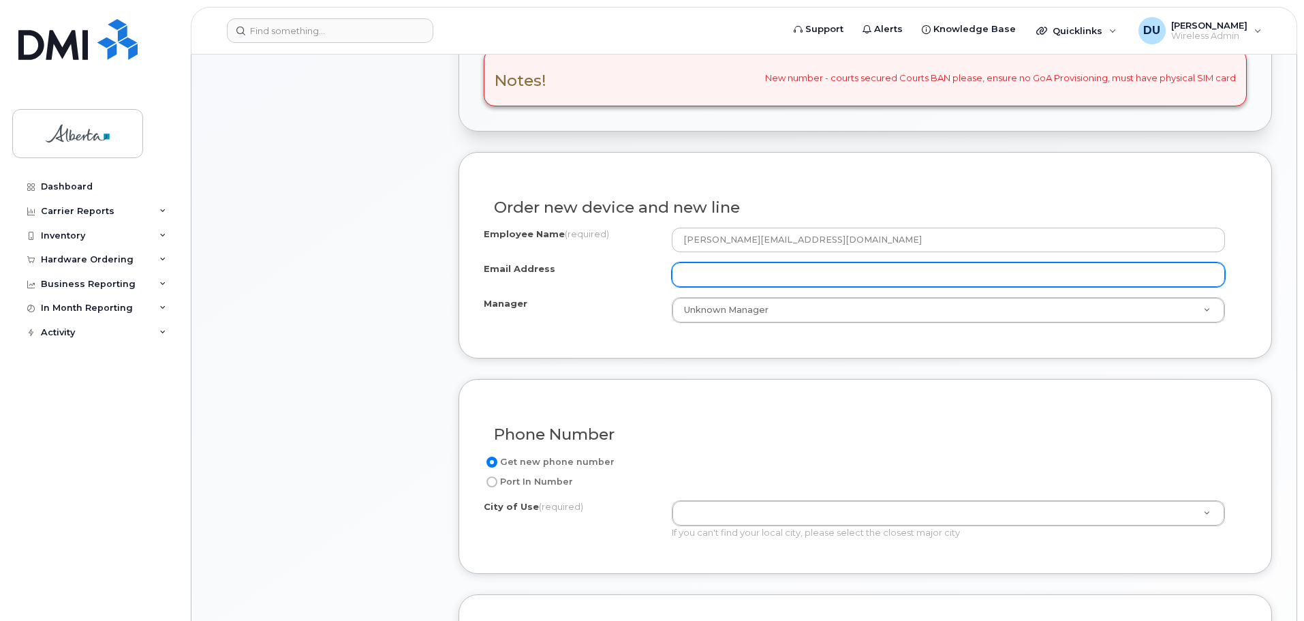
click at [755, 278] on input "Email Address" at bounding box center [948, 274] width 553 height 25
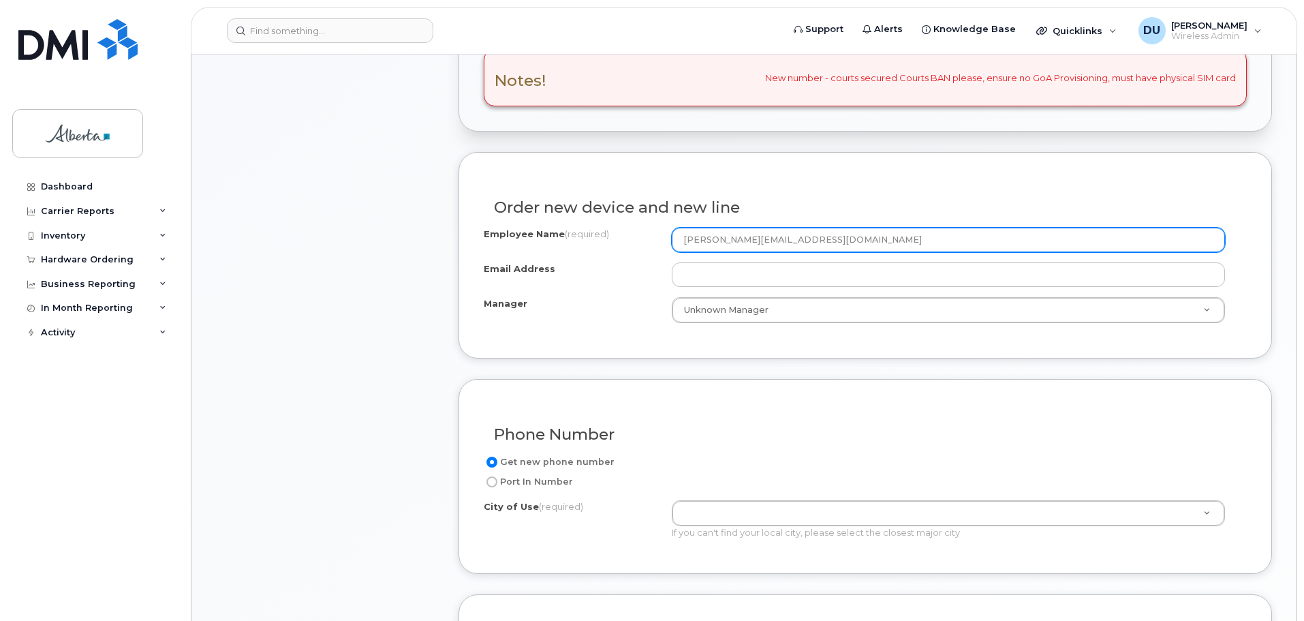
drag, startPoint x: 804, startPoint y: 236, endPoint x: 655, endPoint y: 236, distance: 149.3
click at [655, 236] on div "Employee Name (required) [PERSON_NAME][EMAIL_ADDRESS][DOMAIN_NAME]" at bounding box center [865, 240] width 763 height 25
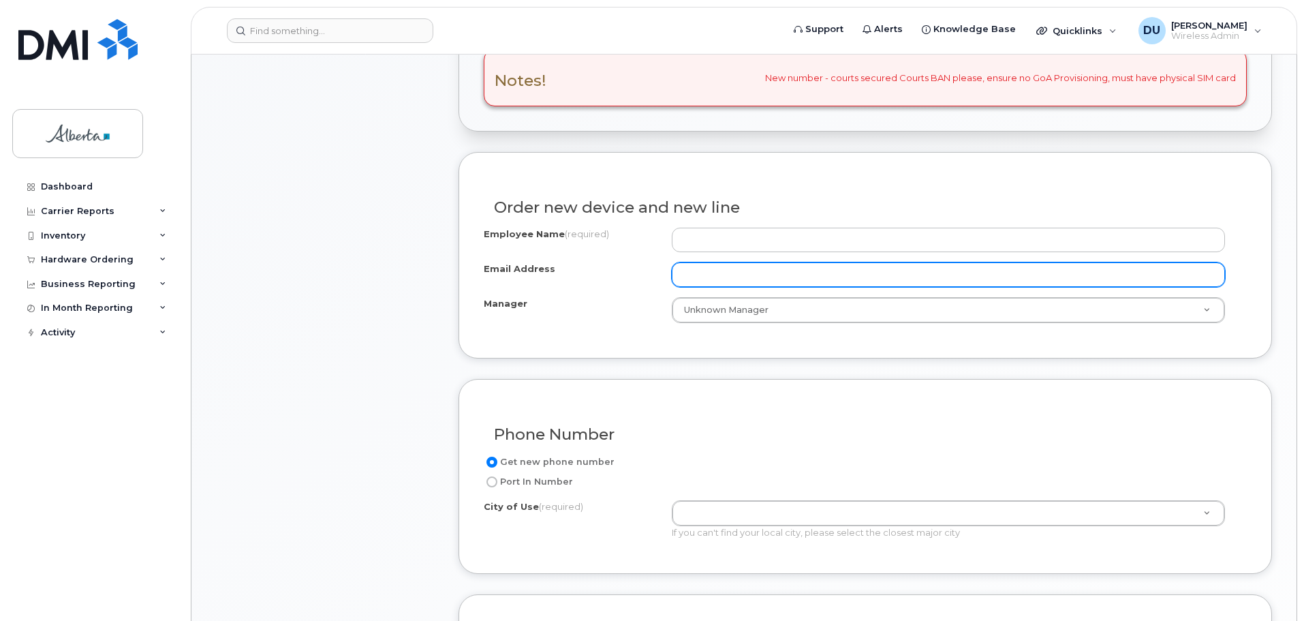
click at [695, 279] on input "Email Address" at bounding box center [948, 274] width 553 height 25
paste input "[PERSON_NAME][EMAIL_ADDRESS][DOMAIN_NAME]"
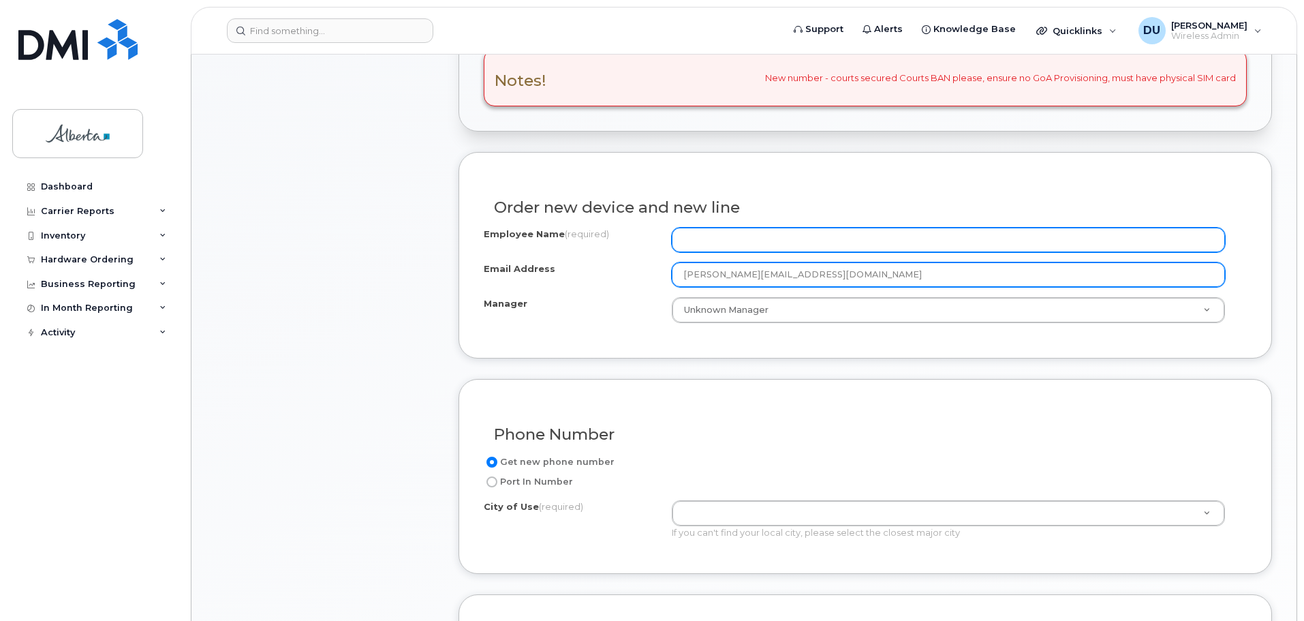
type input "[PERSON_NAME][EMAIL_ADDRESS][DOMAIN_NAME]"
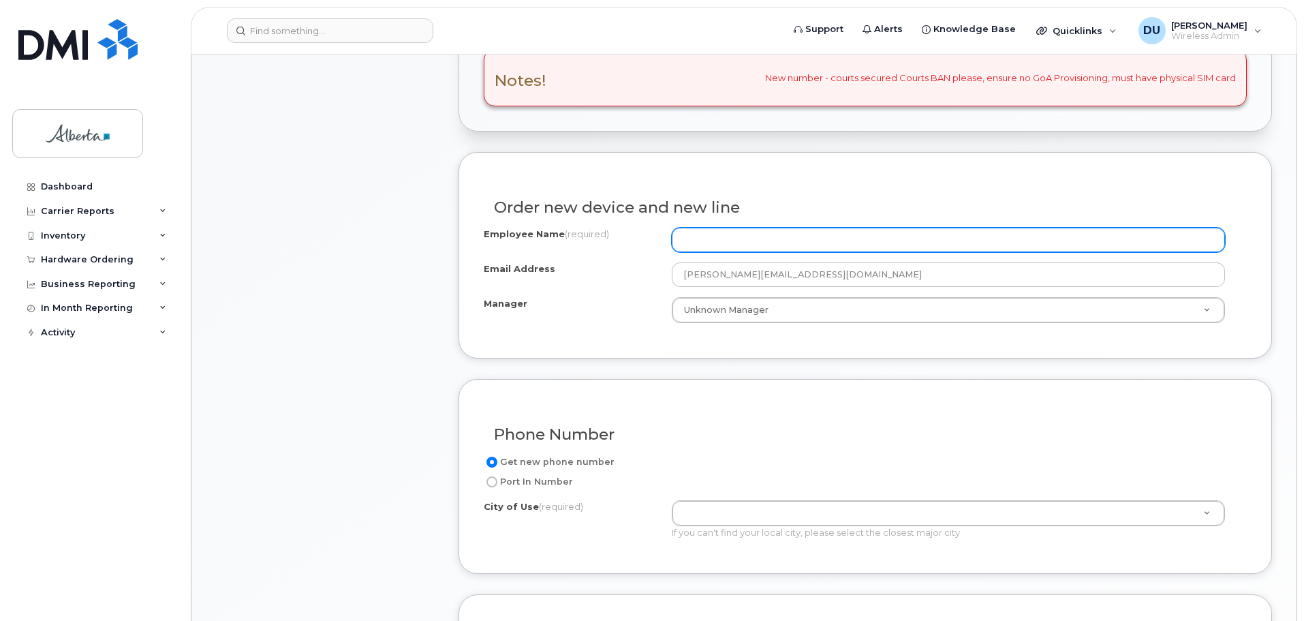
click at [690, 244] on input "Employee Name (required)" at bounding box center [948, 240] width 553 height 25
type input "[PERSON_NAME]"
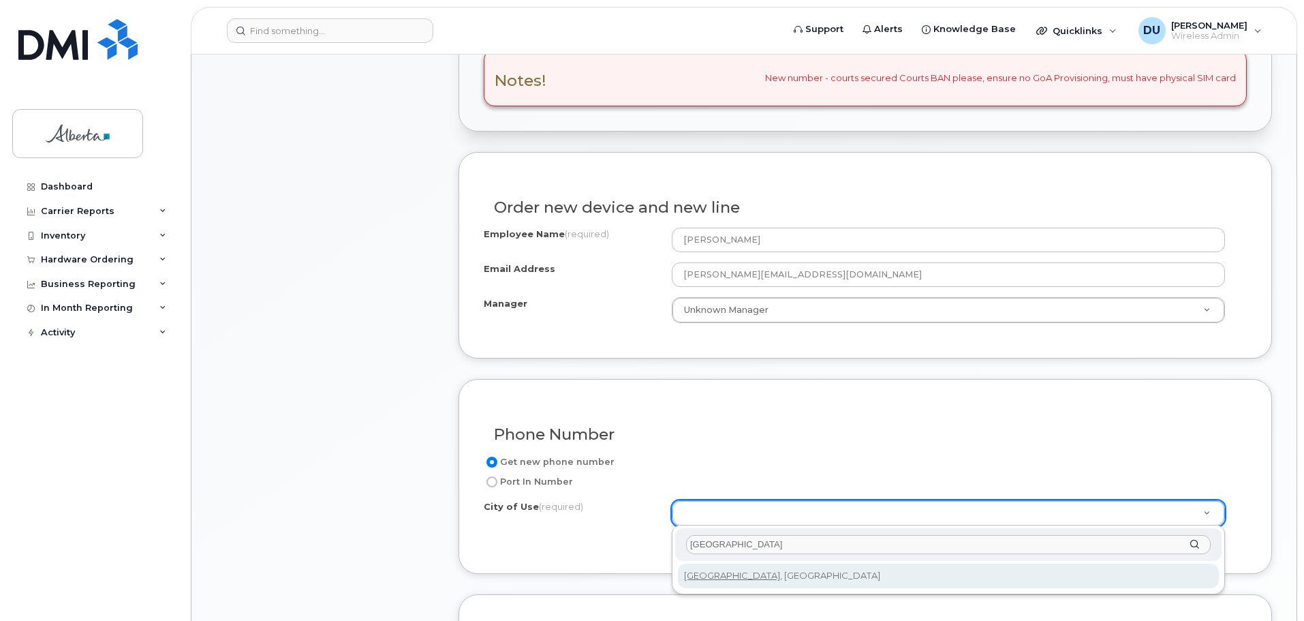
type input "[GEOGRAPHIC_DATA]"
type input "182"
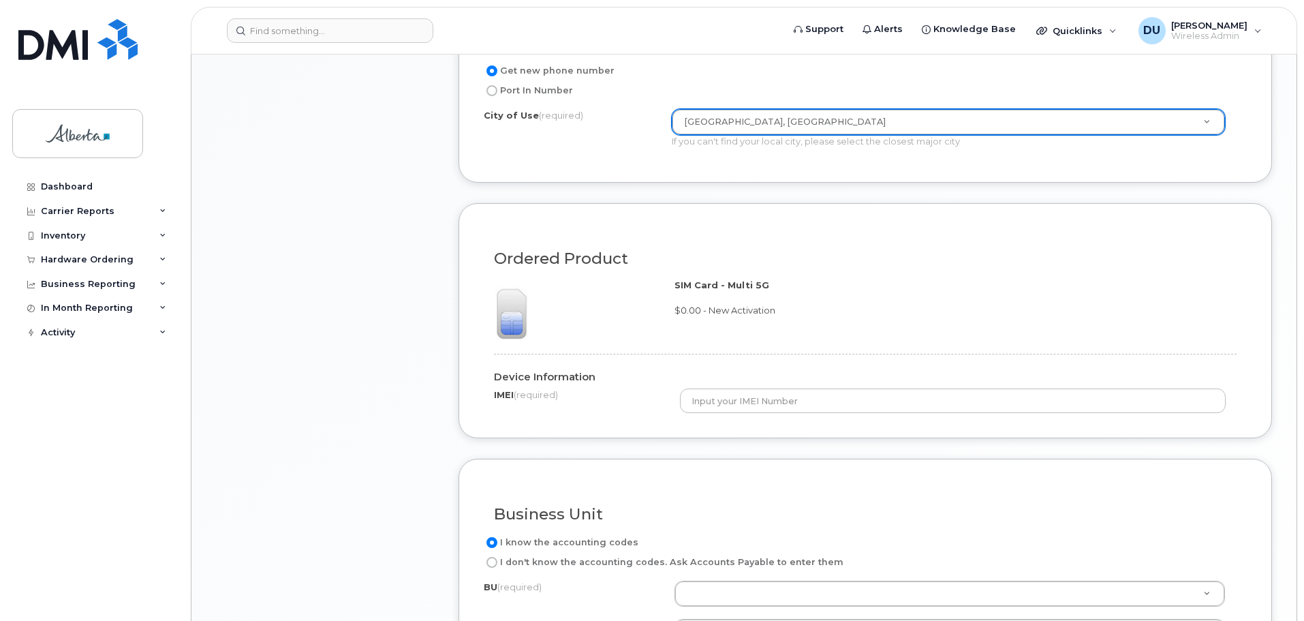
scroll to position [886, 0]
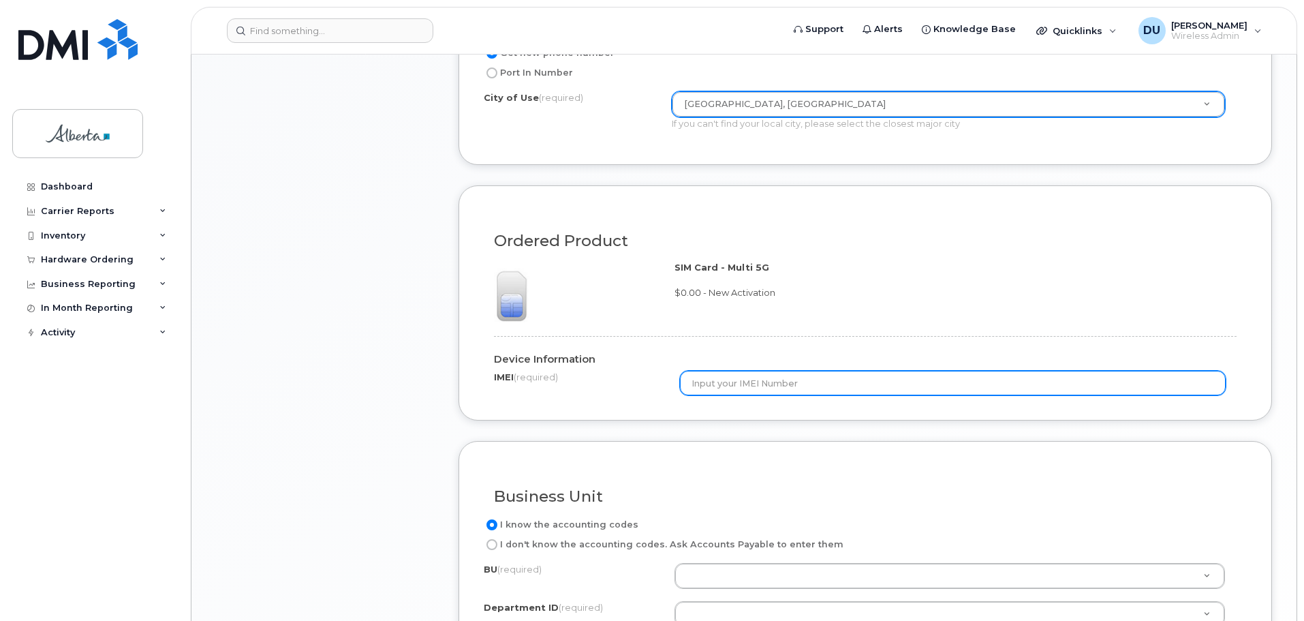
click at [701, 383] on input "text" at bounding box center [953, 383] width 547 height 25
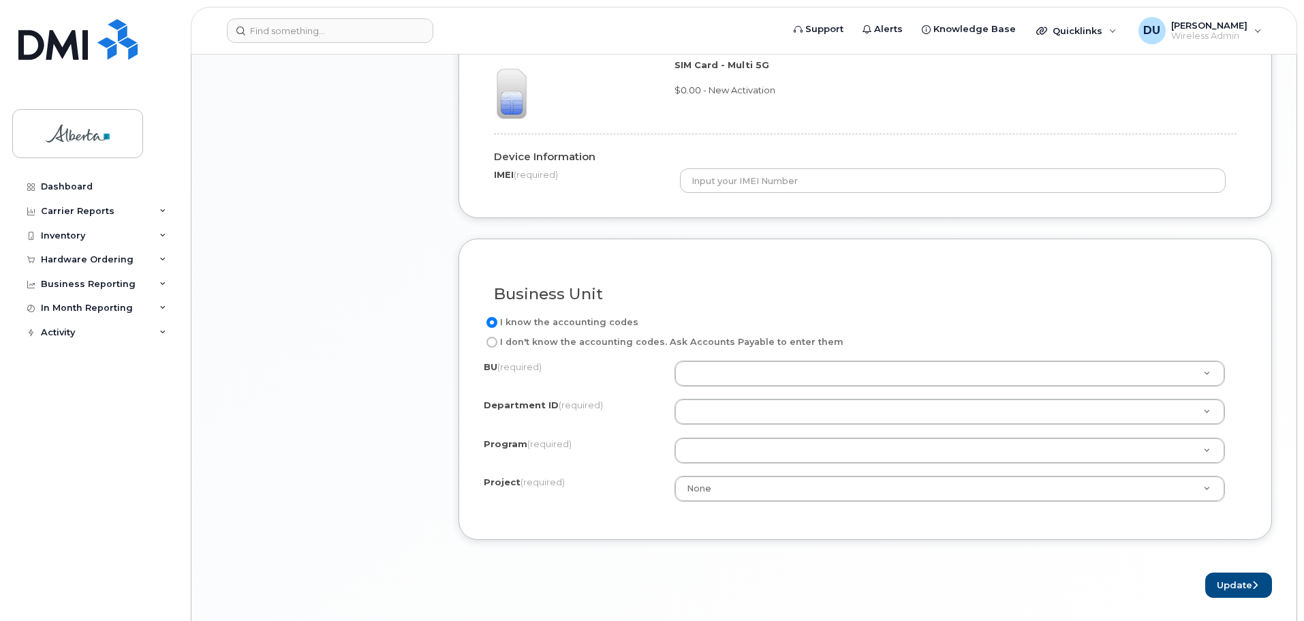
scroll to position [1090, 0]
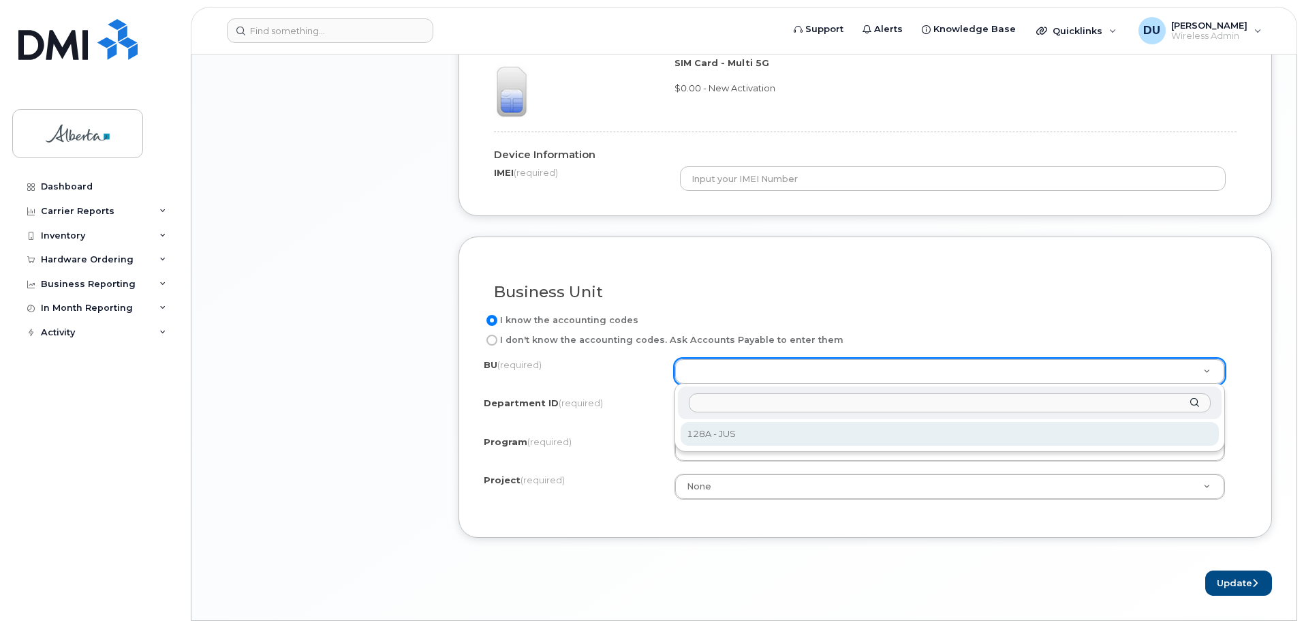
select select "128A"
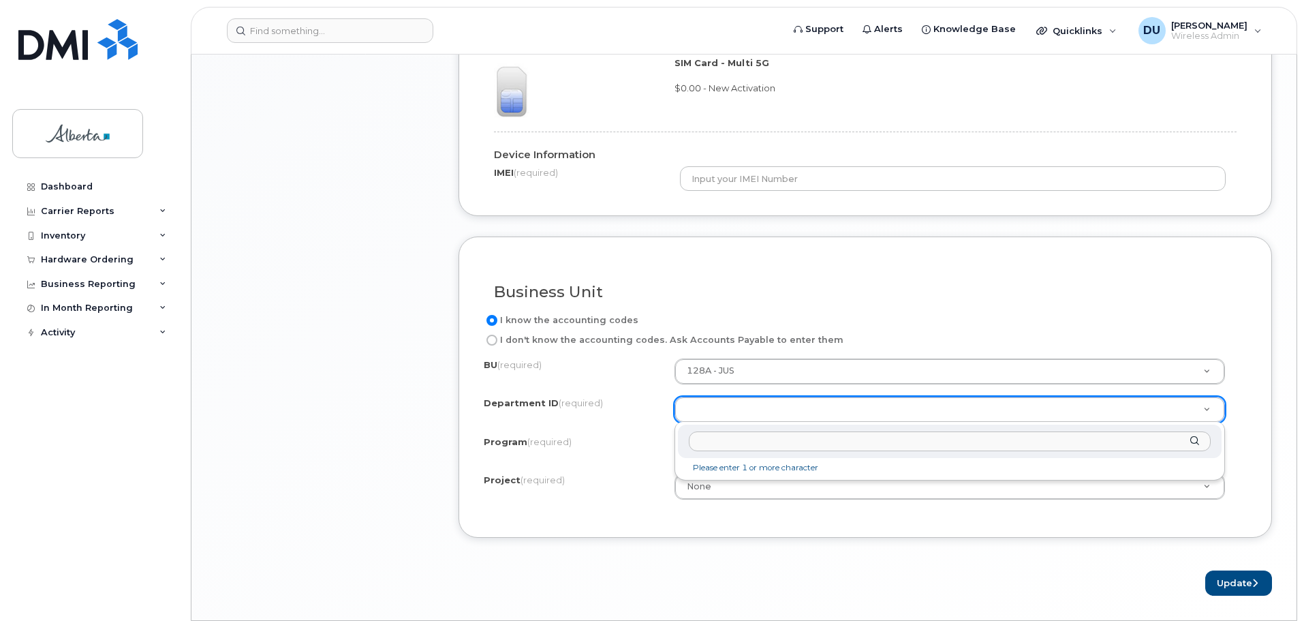
click at [722, 440] on input "text" at bounding box center [950, 441] width 522 height 20
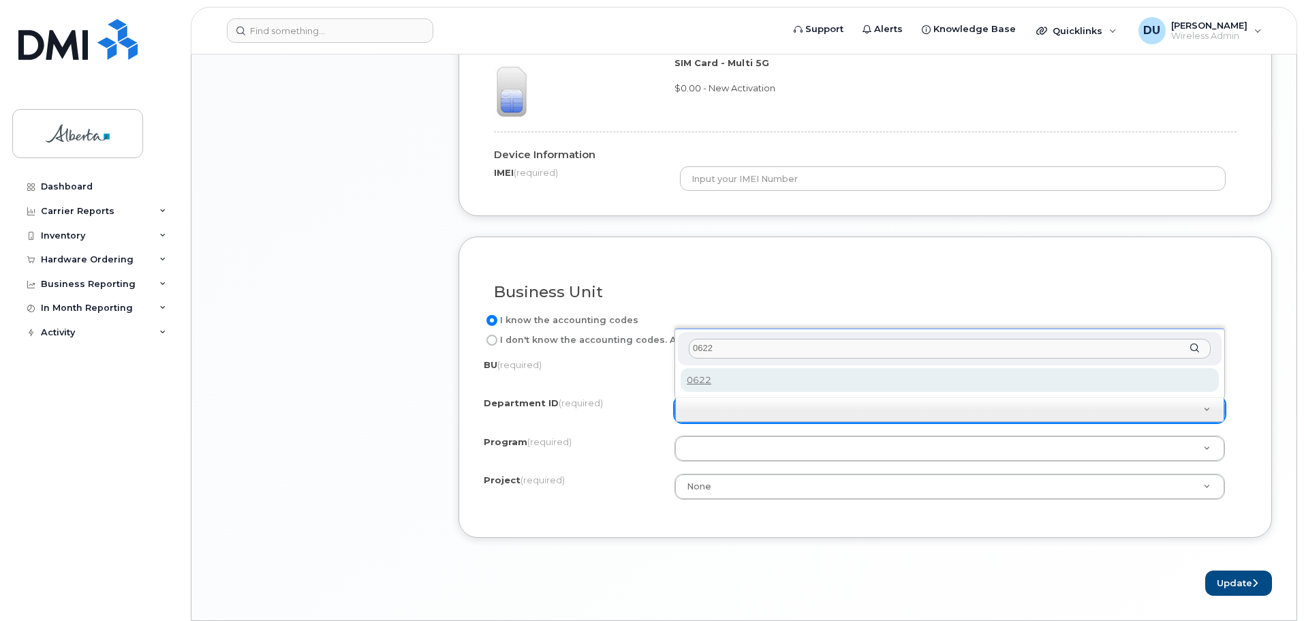
type input "0622"
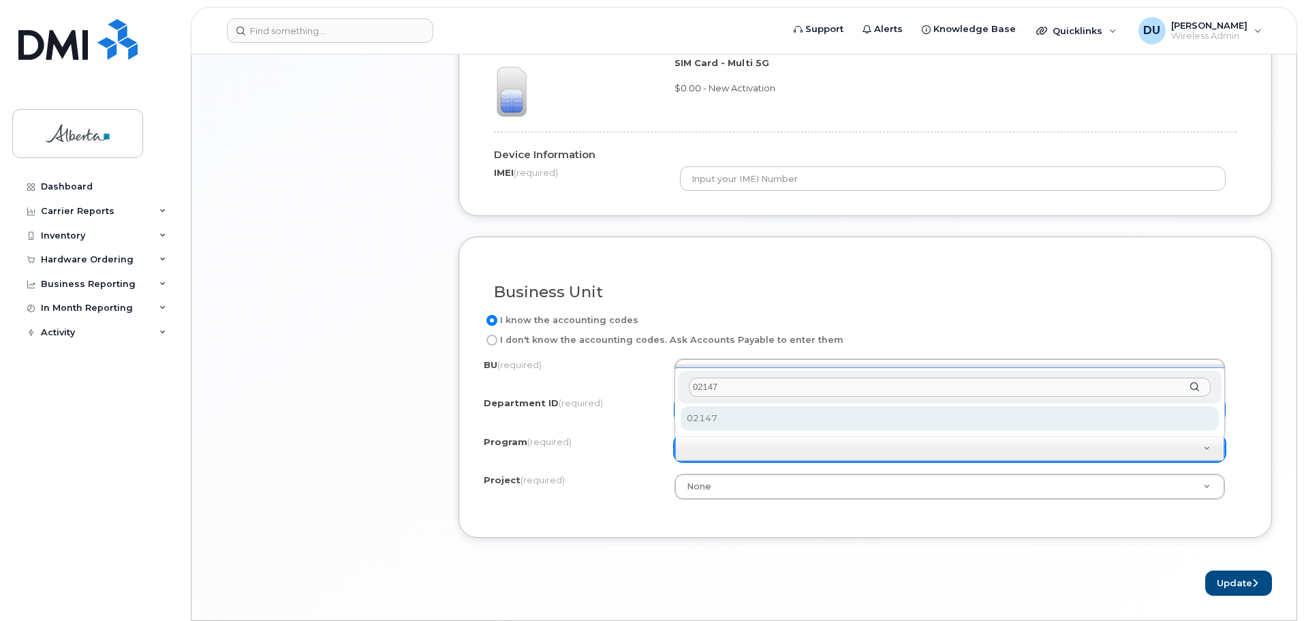
type input "02147"
select select "02147"
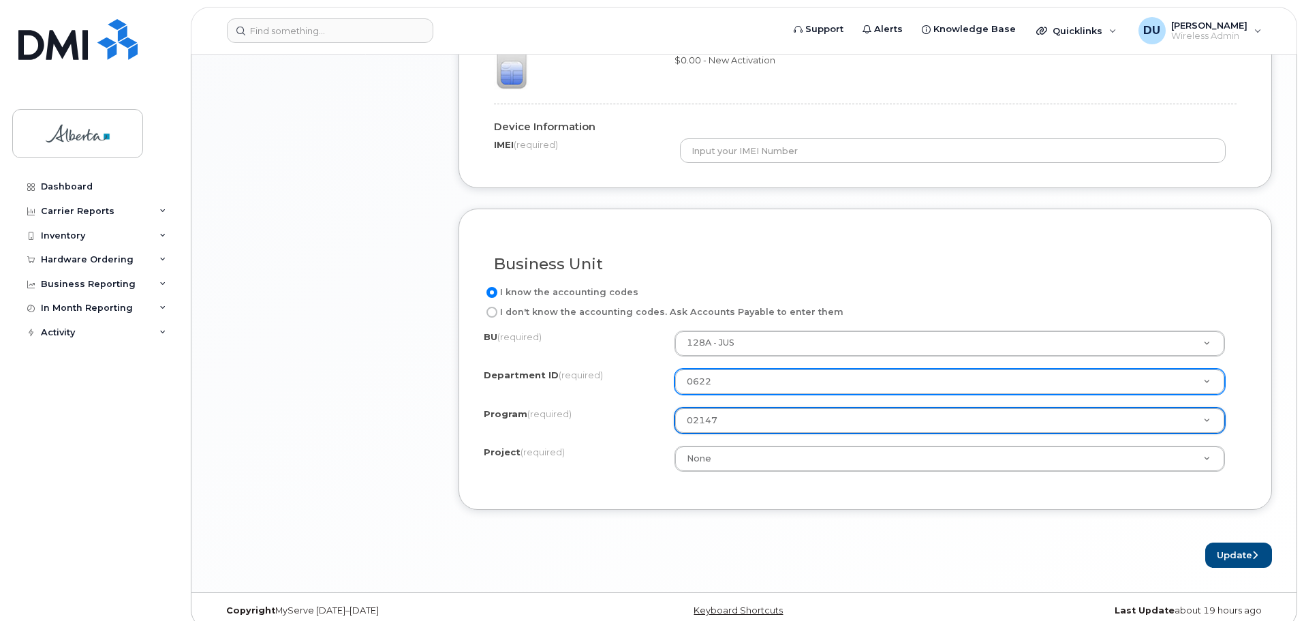
scroll to position [1133, 0]
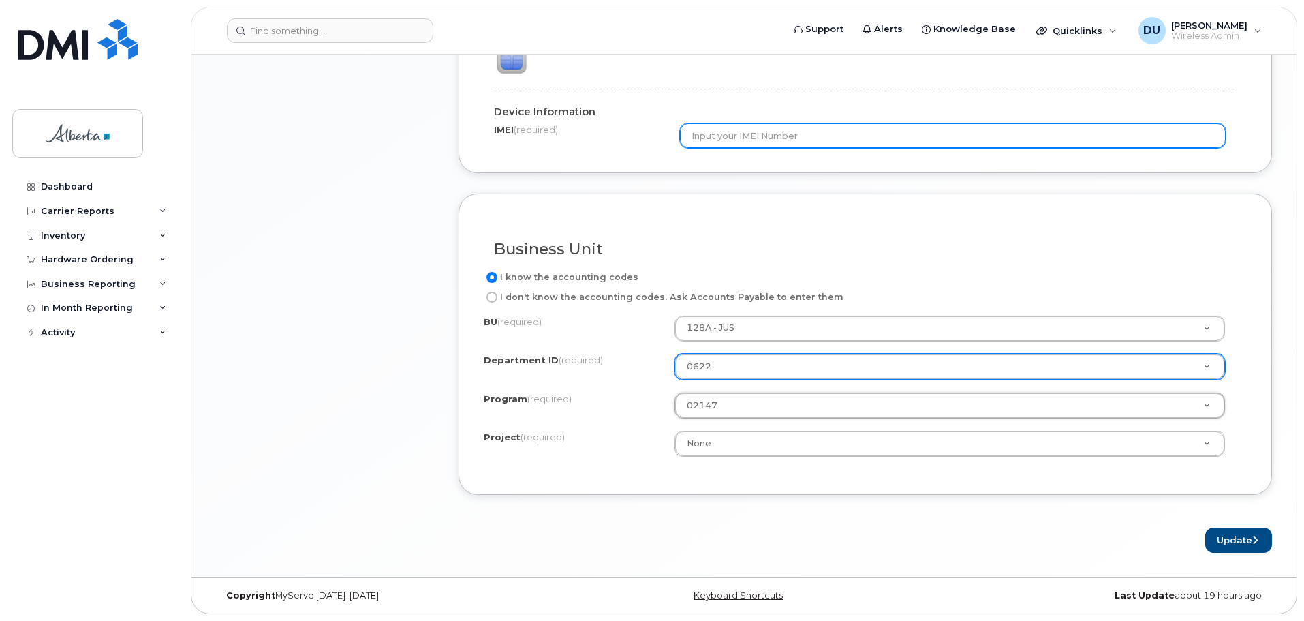
click at [774, 137] on input "text" at bounding box center [953, 135] width 547 height 25
click at [718, 134] on input "text" at bounding box center [953, 135] width 547 height 25
paste input "L230542-ADM"
type input "L230542-ADM"
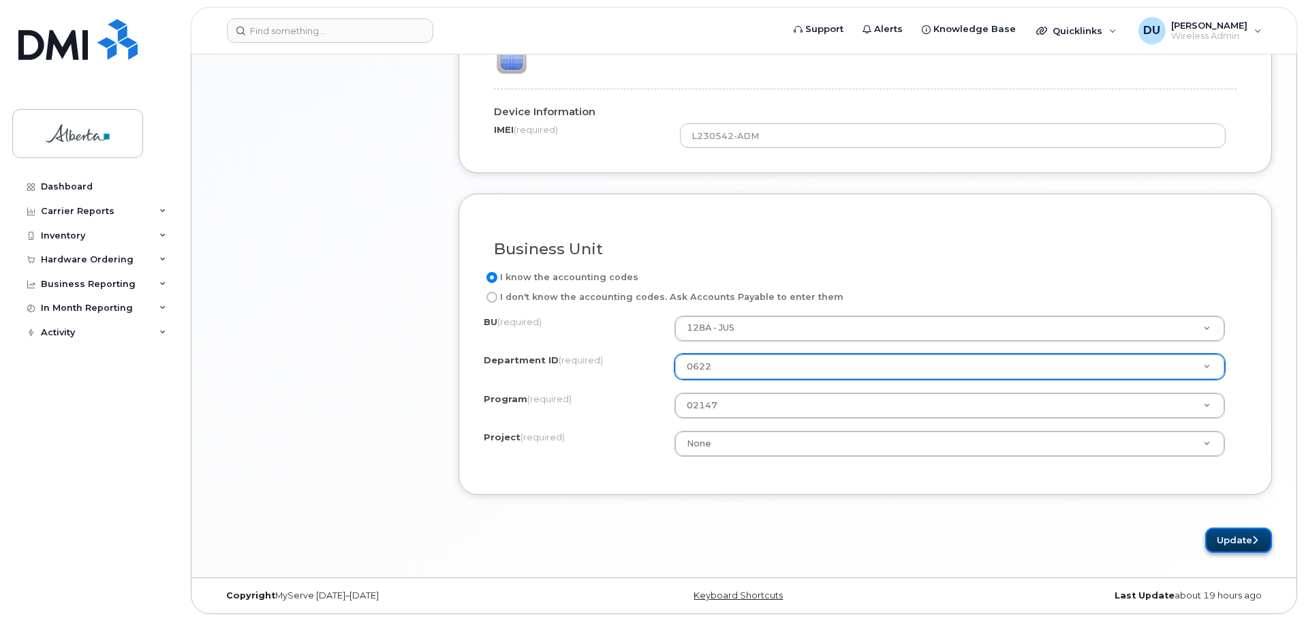
click at [1228, 541] on button "Update" at bounding box center [1239, 539] width 67 height 25
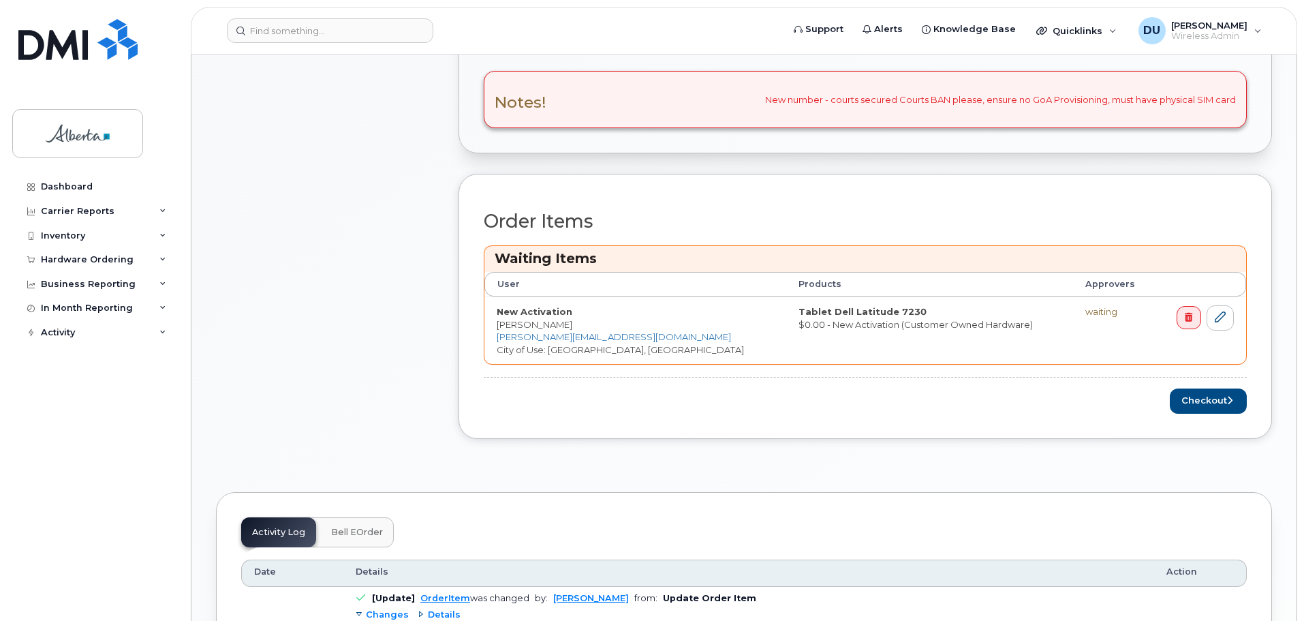
scroll to position [613, 0]
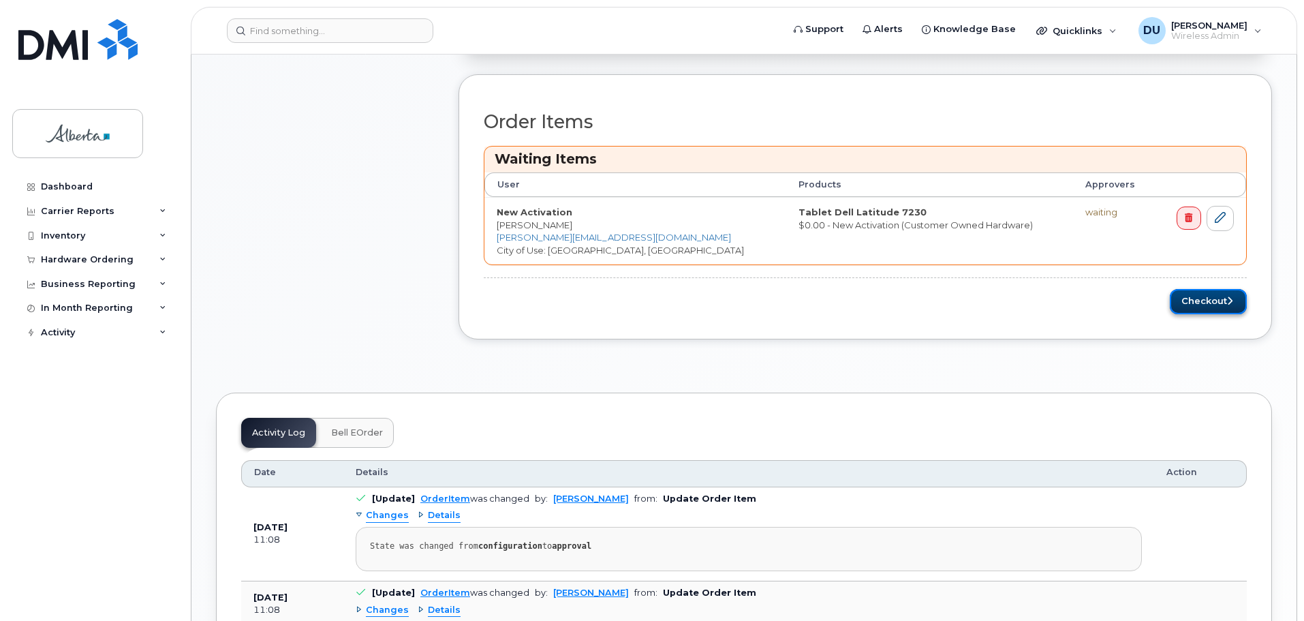
click at [1194, 299] on button "Checkout" at bounding box center [1208, 301] width 77 height 25
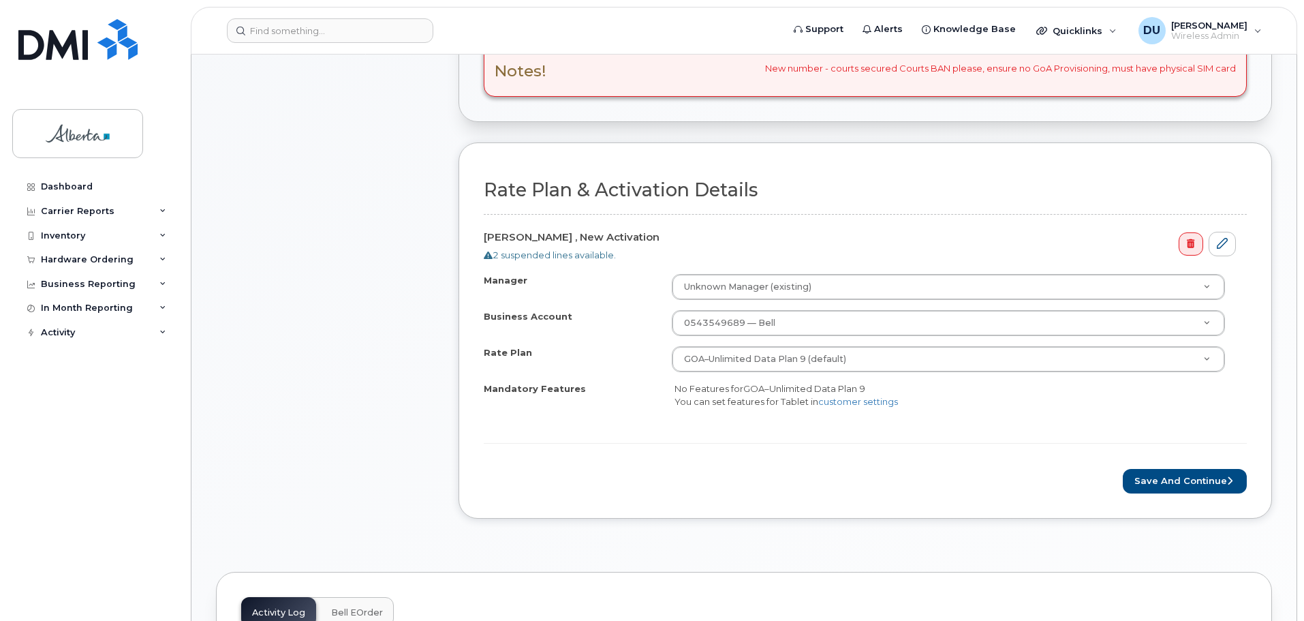
scroll to position [409, 0]
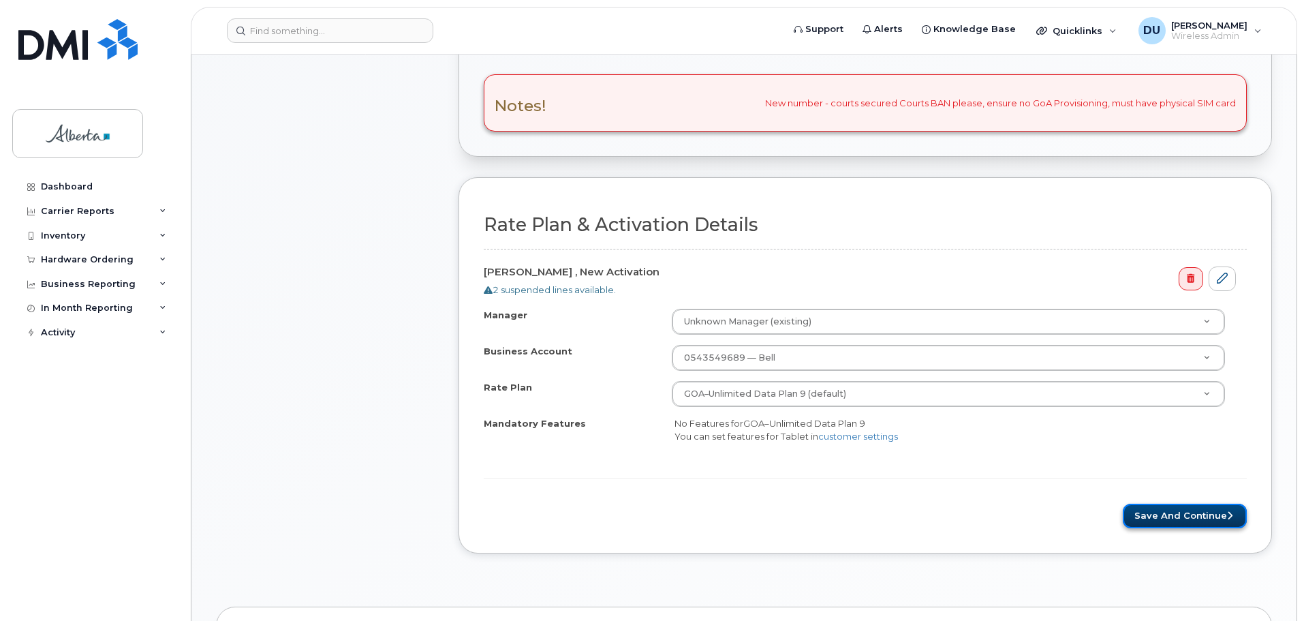
click at [1169, 517] on button "Save and Continue" at bounding box center [1185, 516] width 124 height 25
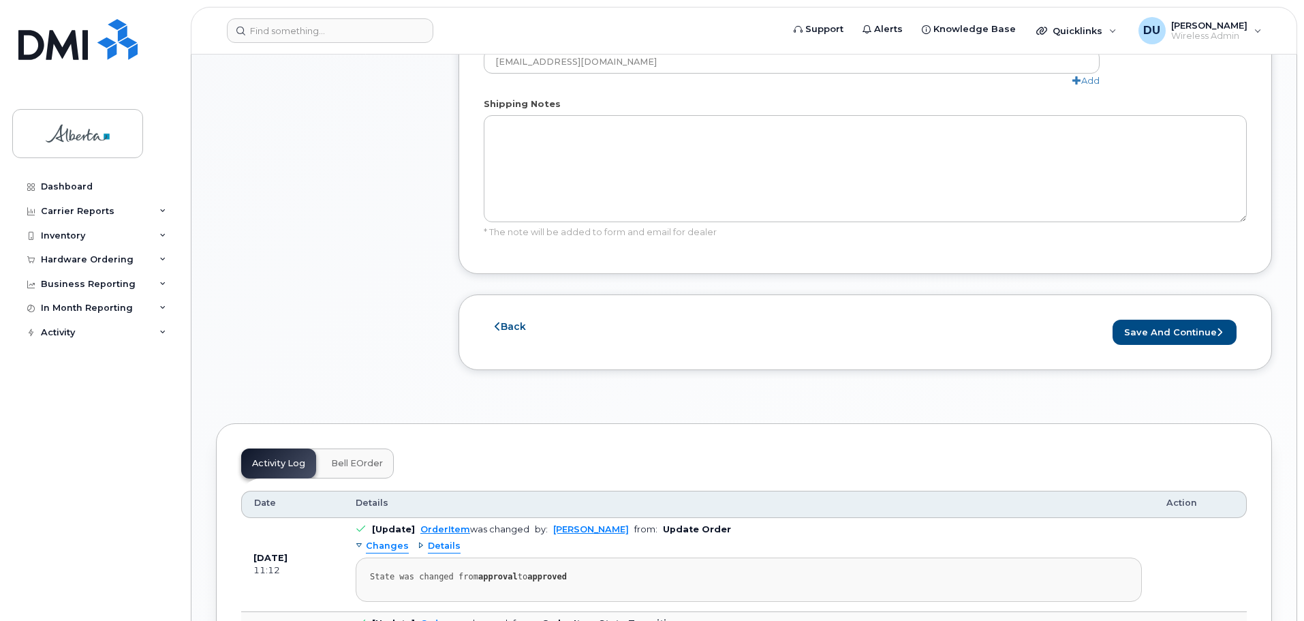
scroll to position [954, 0]
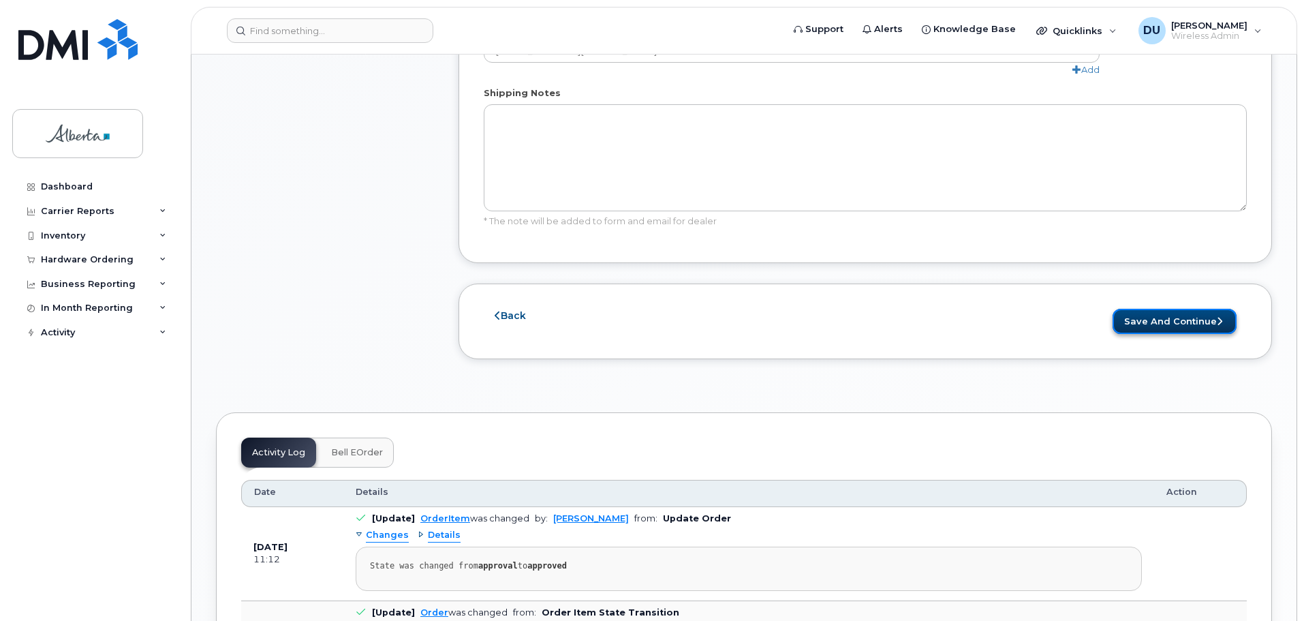
click at [1186, 309] on button "Save and Continue" at bounding box center [1175, 321] width 124 height 25
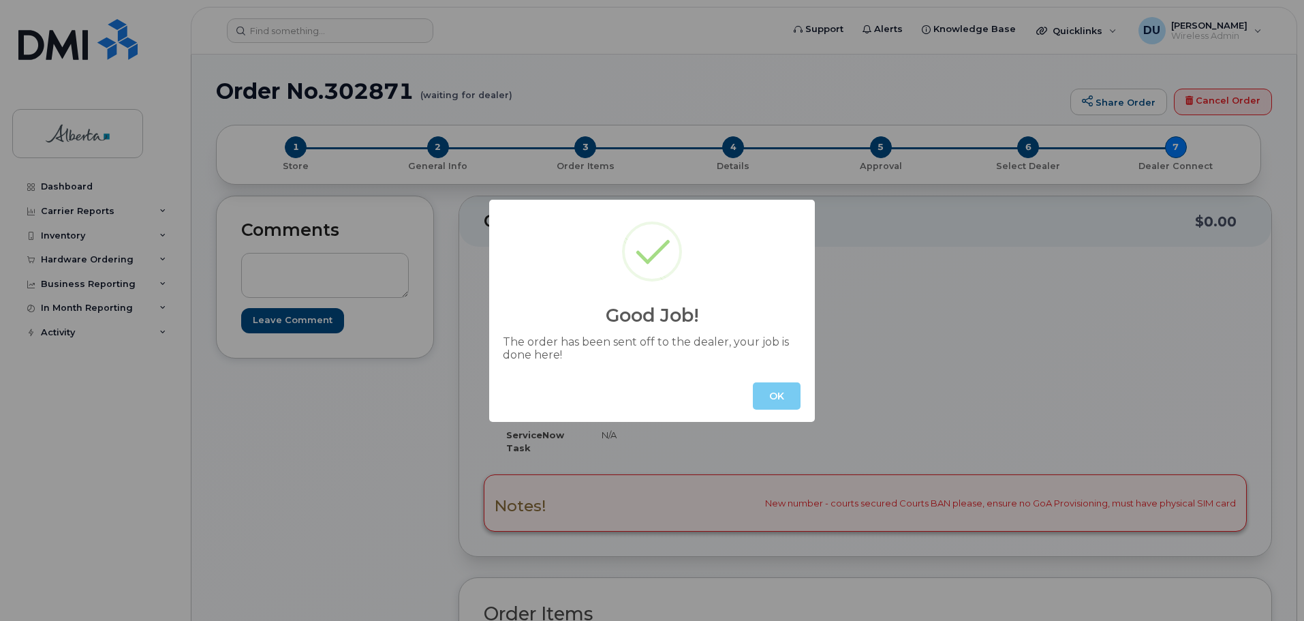
click at [782, 394] on button "OK" at bounding box center [777, 395] width 48 height 27
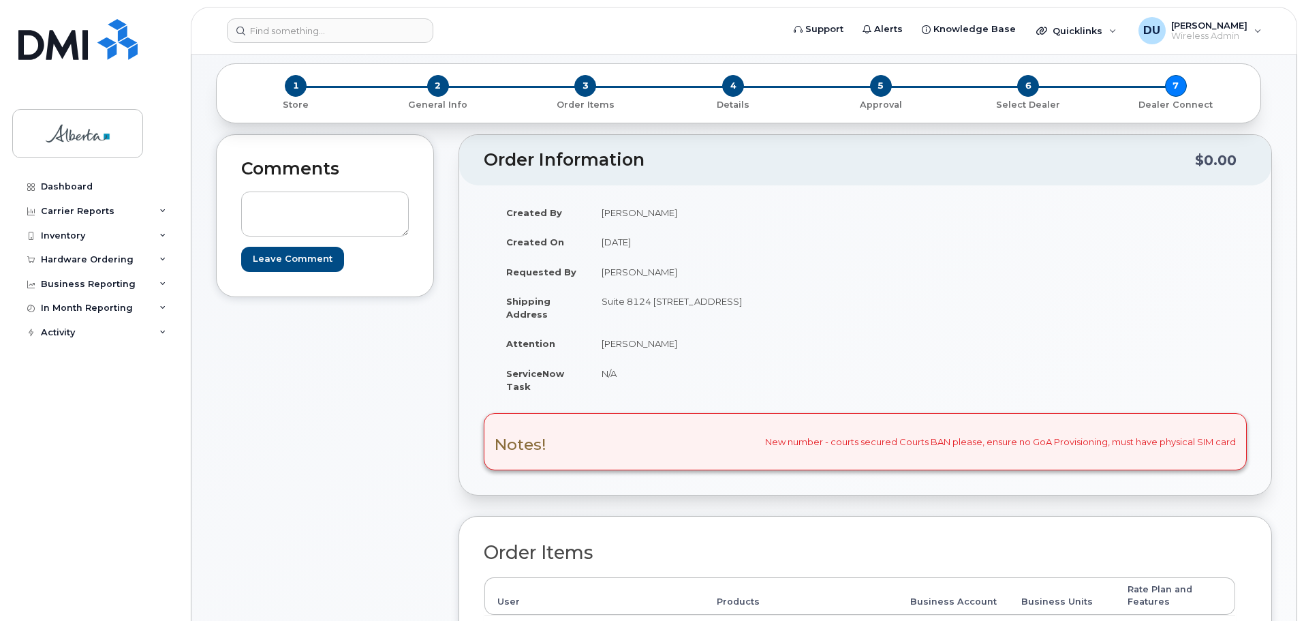
scroll to position [409, 0]
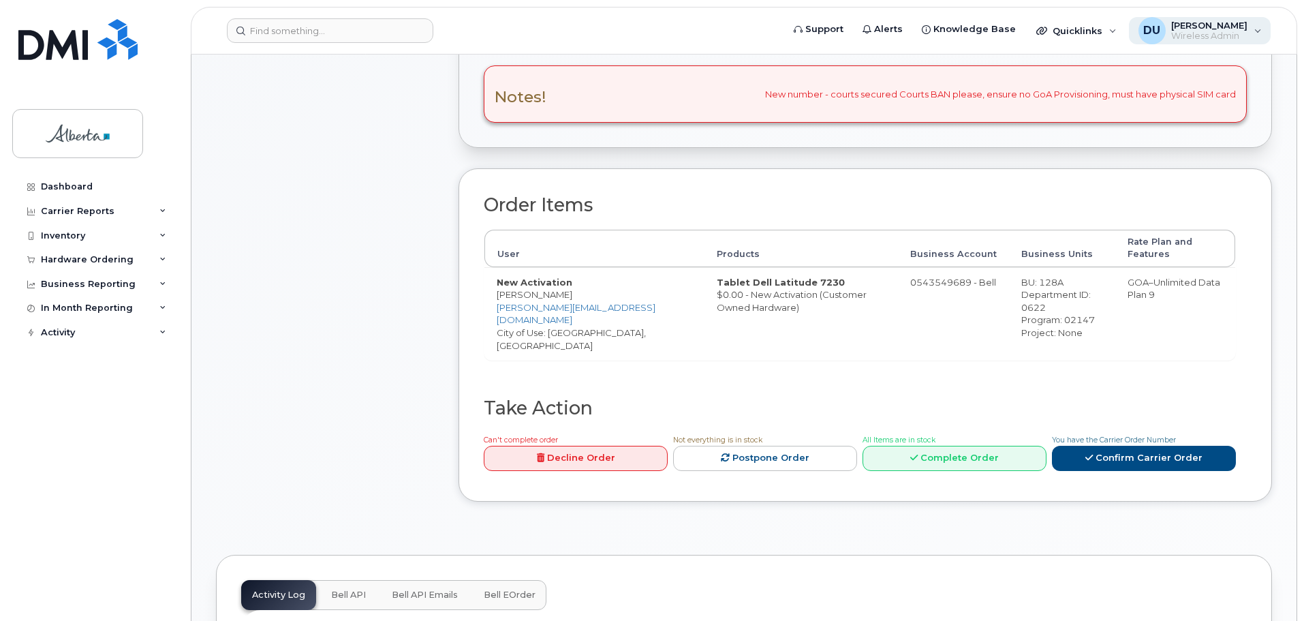
click at [1210, 30] on span "[PERSON_NAME]" at bounding box center [1210, 25] width 76 height 11
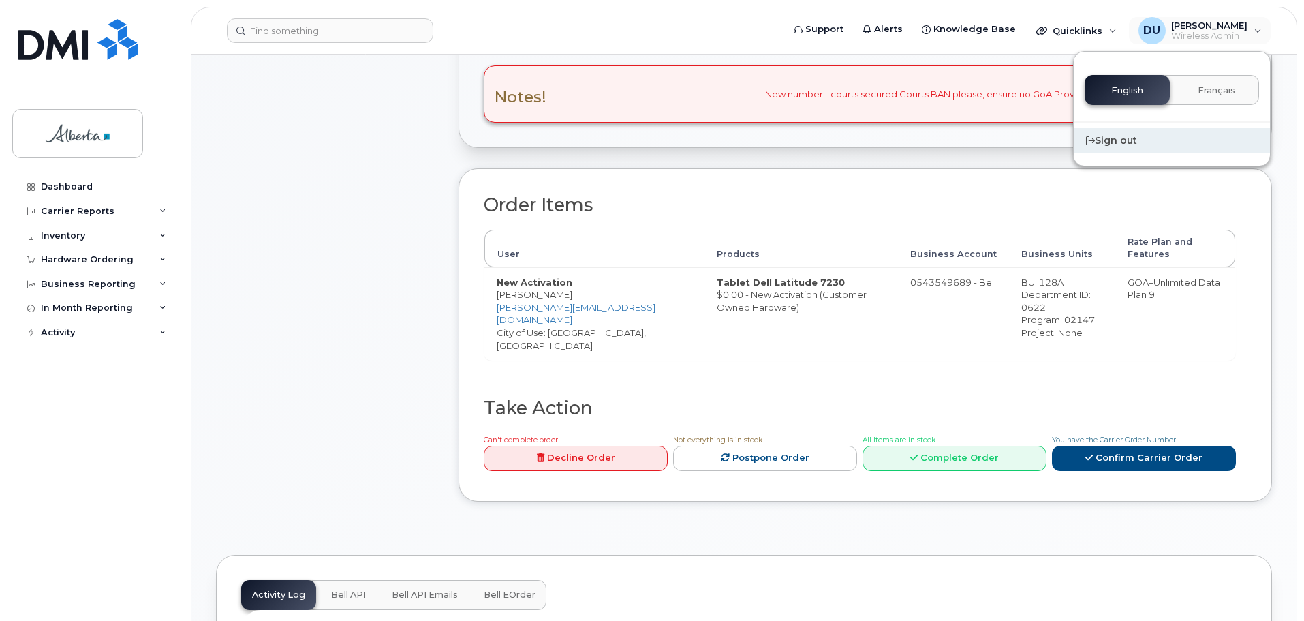
click at [1122, 136] on div "Sign out" at bounding box center [1172, 140] width 196 height 25
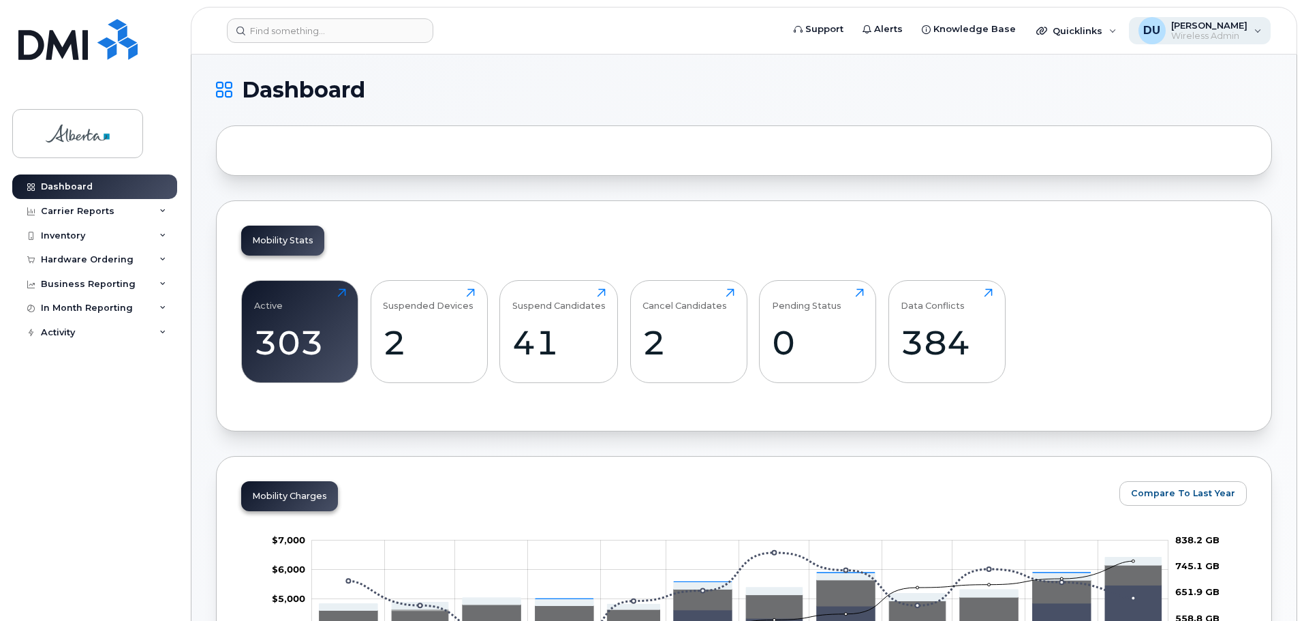
click at [1213, 26] on span "[PERSON_NAME]" at bounding box center [1210, 25] width 76 height 11
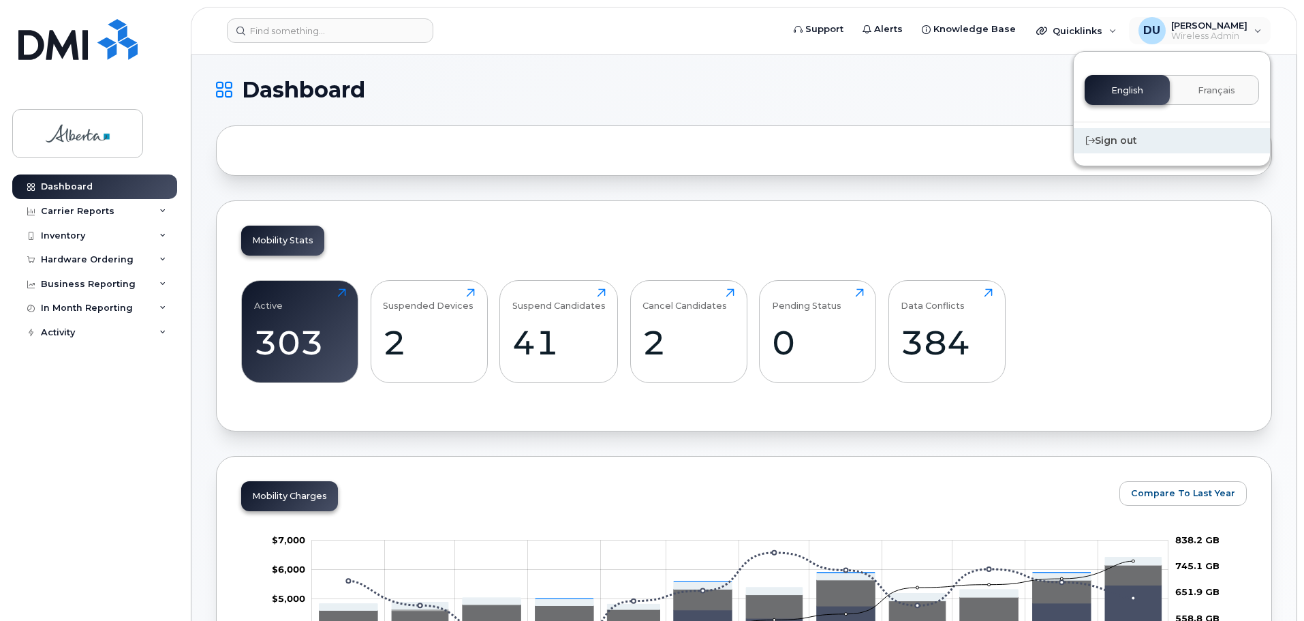
click at [1124, 142] on div "Sign out" at bounding box center [1172, 140] width 196 height 25
